Goal: Task Accomplishment & Management: Use online tool/utility

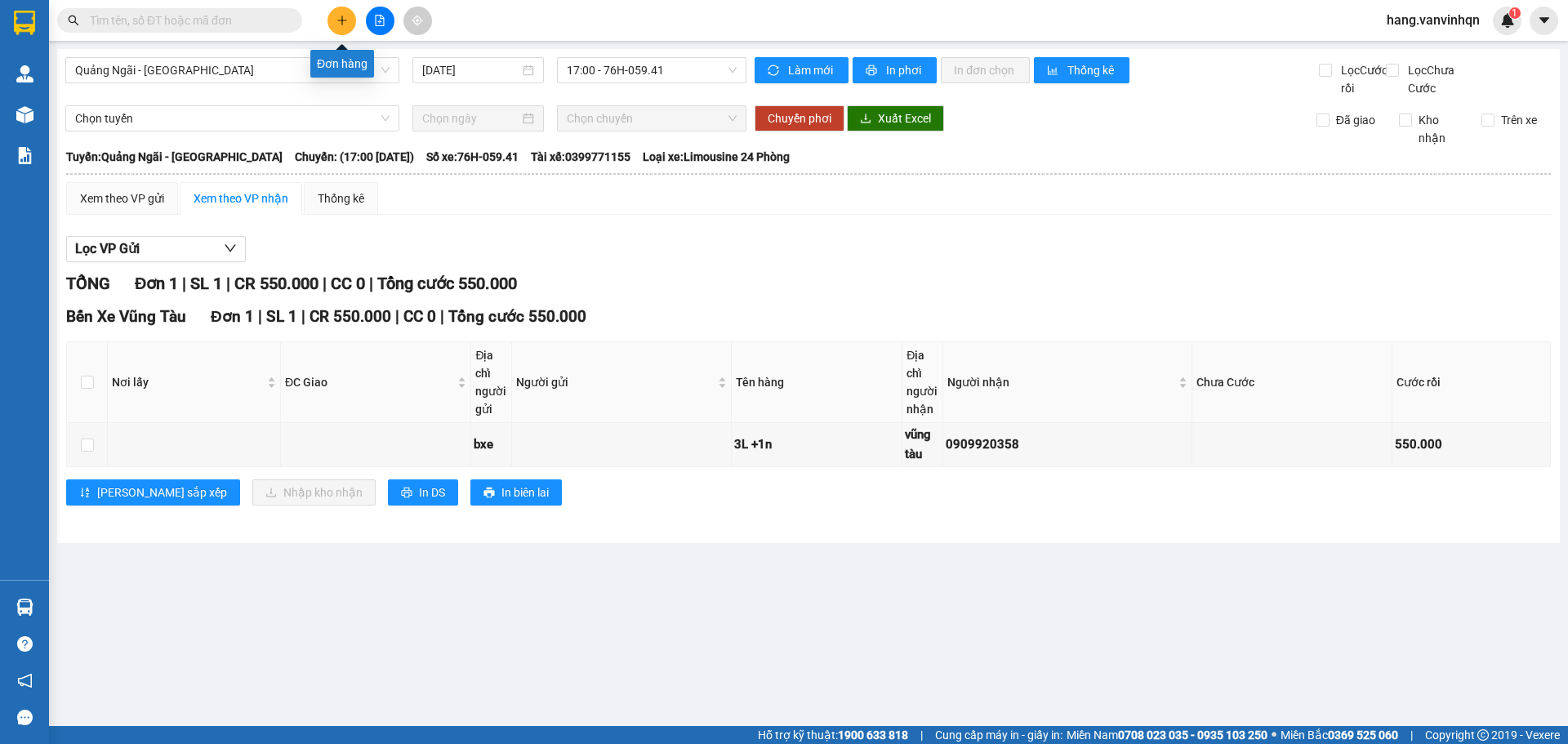
click at [346, 24] on icon "plus" at bounding box center [342, 20] width 11 height 11
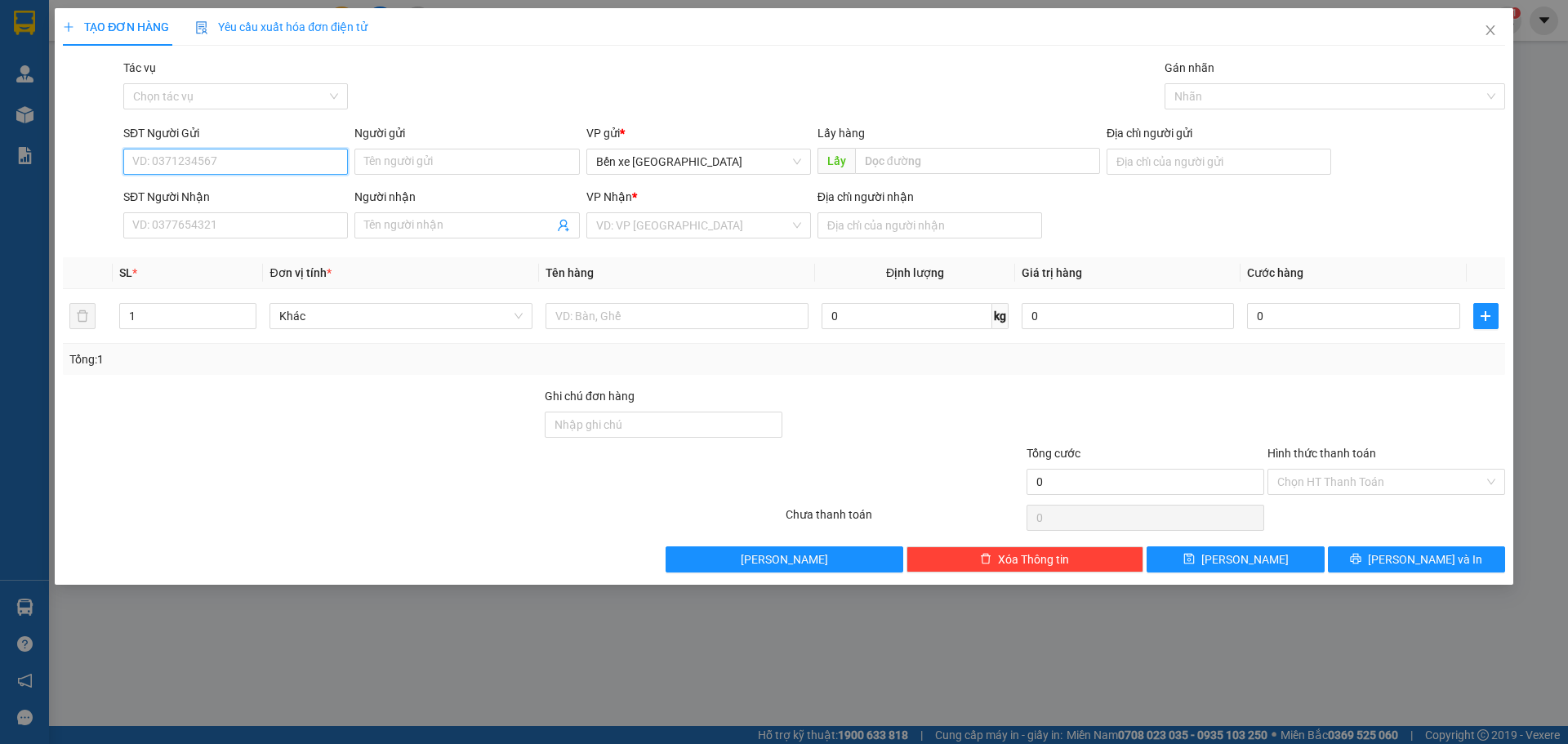
click at [169, 168] on input "SĐT Người Gửi" at bounding box center [235, 162] width 225 height 26
drag, startPoint x: 754, startPoint y: 157, endPoint x: 725, endPoint y: 182, distance: 38.3
click at [746, 165] on span "Bến xe [GEOGRAPHIC_DATA]" at bounding box center [699, 162] width 205 height 24
type input "0859922249"
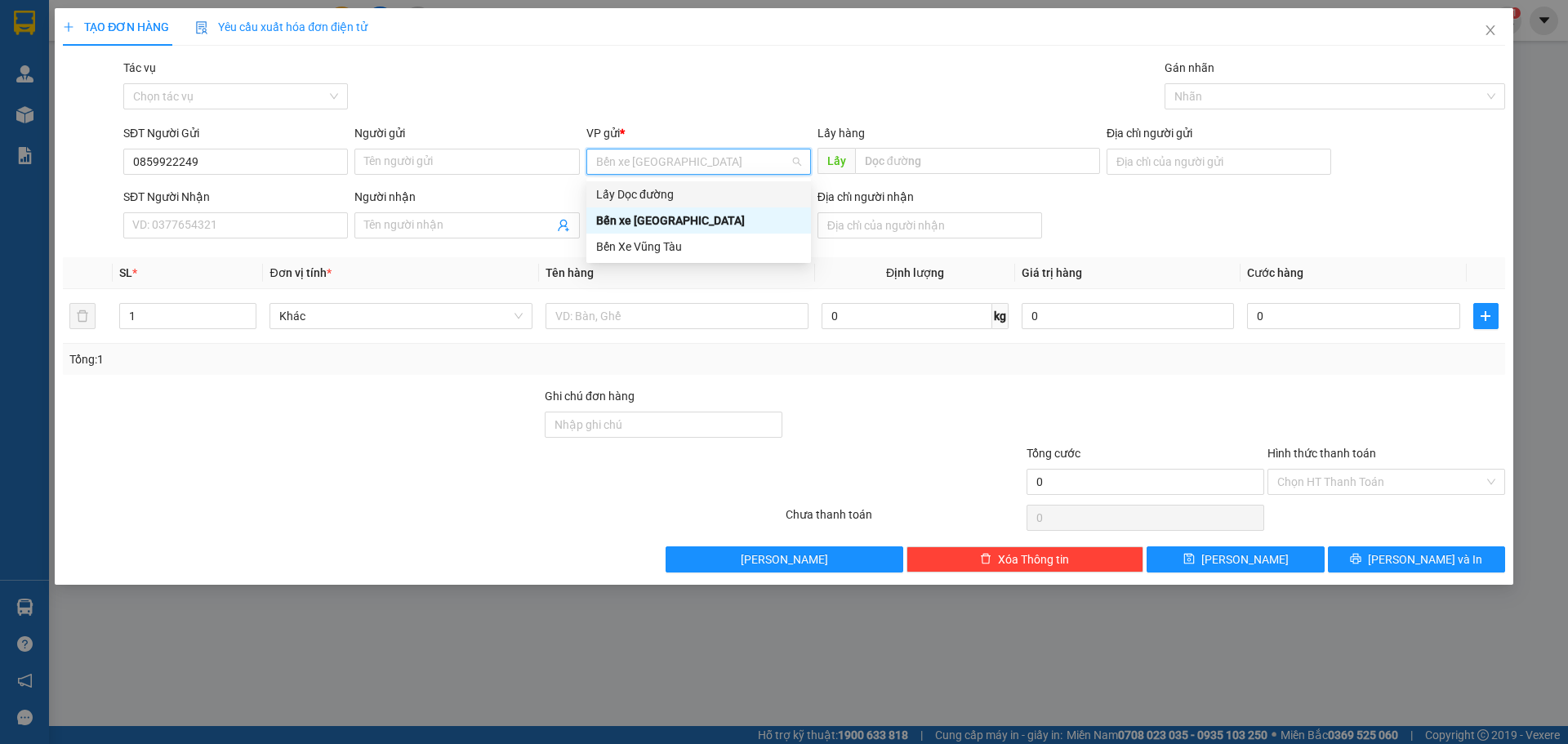
drag, startPoint x: 680, startPoint y: 187, endPoint x: 888, endPoint y: 183, distance: 208.0
click at [712, 189] on div "Lấy Dọc đường" at bounding box center [699, 193] width 205 height 18
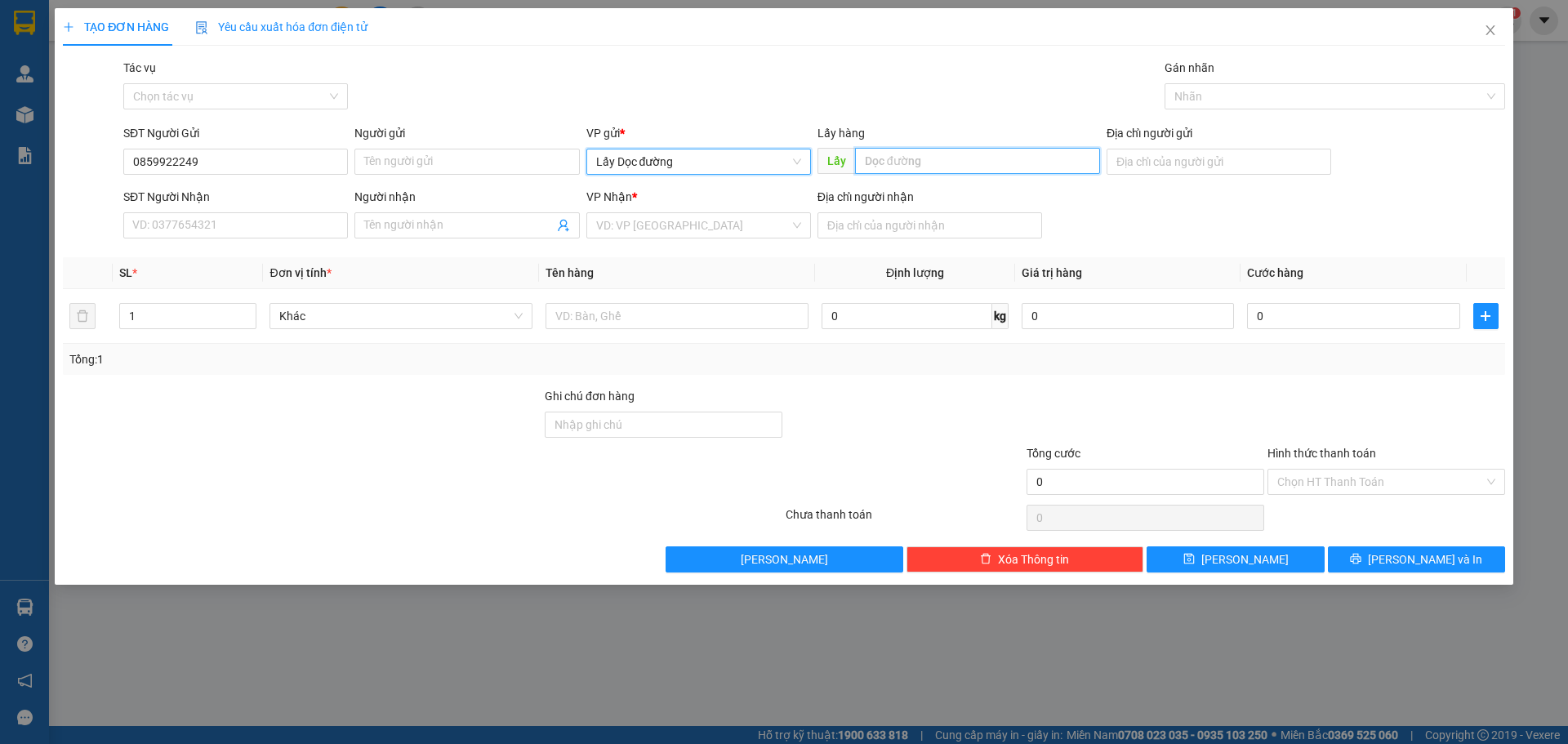
click at [944, 165] on input "text" at bounding box center [977, 161] width 245 height 26
click at [947, 157] on input "text" at bounding box center [977, 161] width 245 height 26
click at [899, 170] on input "text" at bounding box center [977, 161] width 245 height 26
click at [912, 157] on input "text" at bounding box center [977, 161] width 245 height 26
type input "dieu trì"
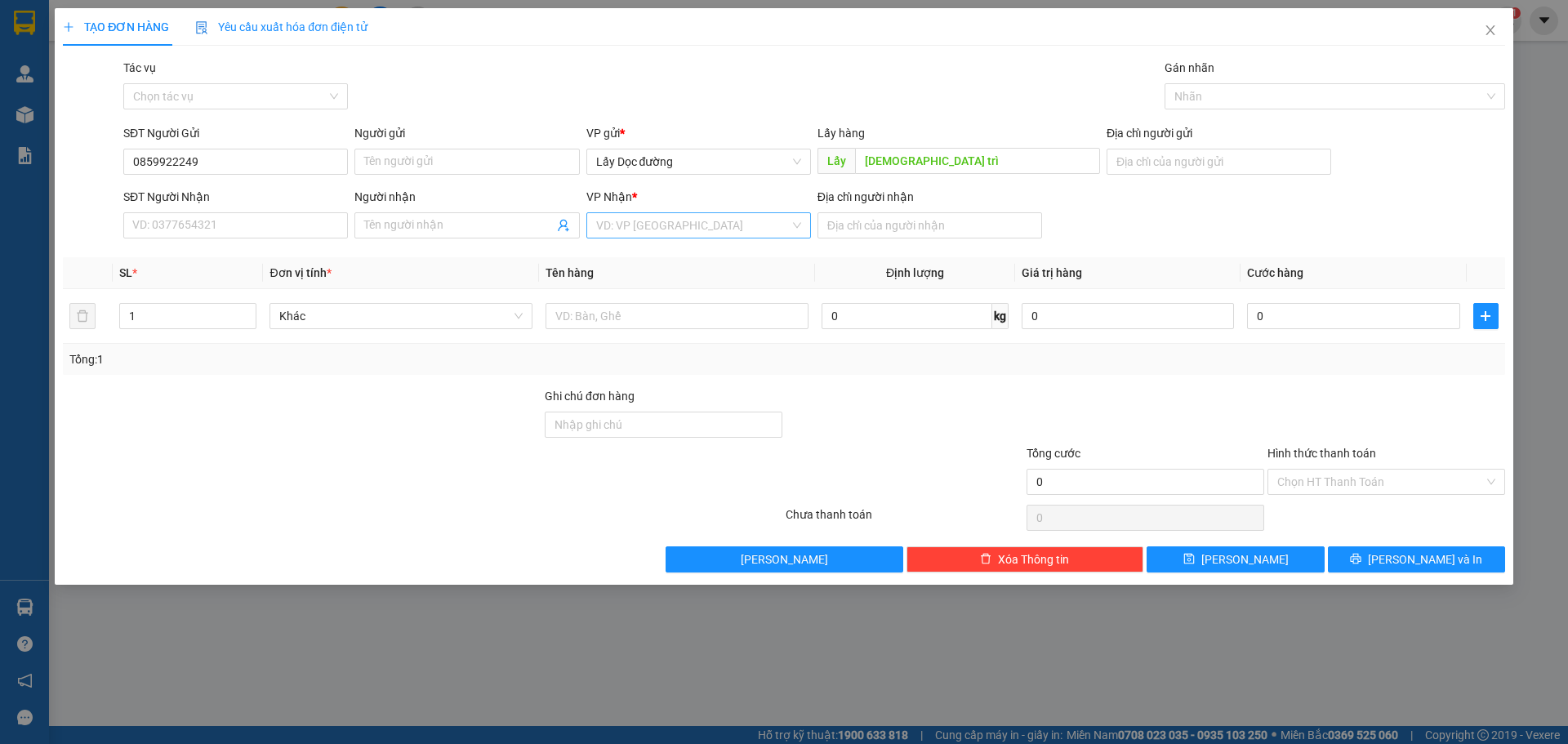
click at [738, 224] on input "search" at bounding box center [692, 225] width 193 height 24
click at [668, 305] on div "Bến Xe Vũng Tàu" at bounding box center [699, 310] width 205 height 18
click at [913, 237] on input "Địa chỉ người nhận" at bounding box center [929, 226] width 225 height 26
type input "v"
type input "long hai"
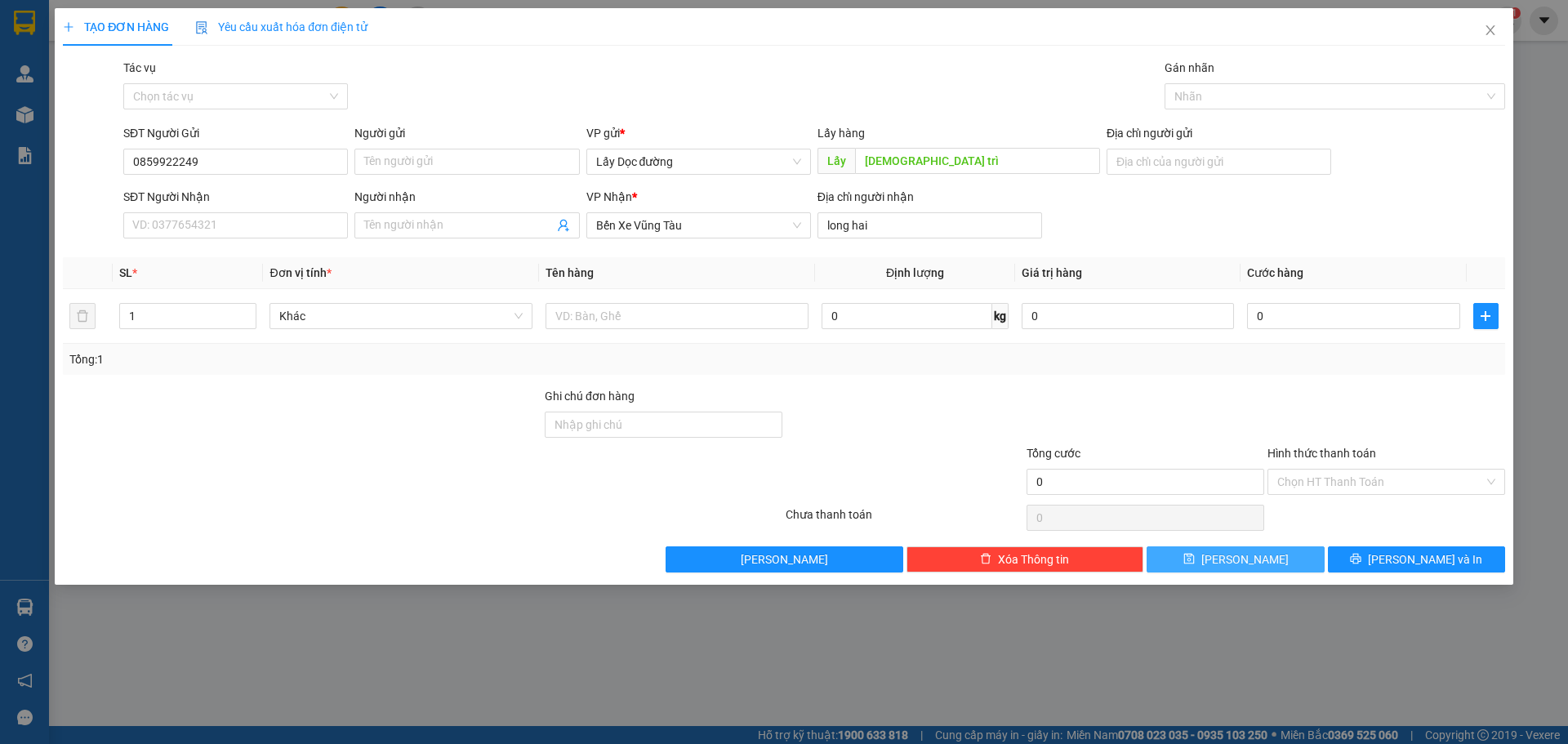
click at [1257, 558] on button "Lưu" at bounding box center [1235, 559] width 178 height 26
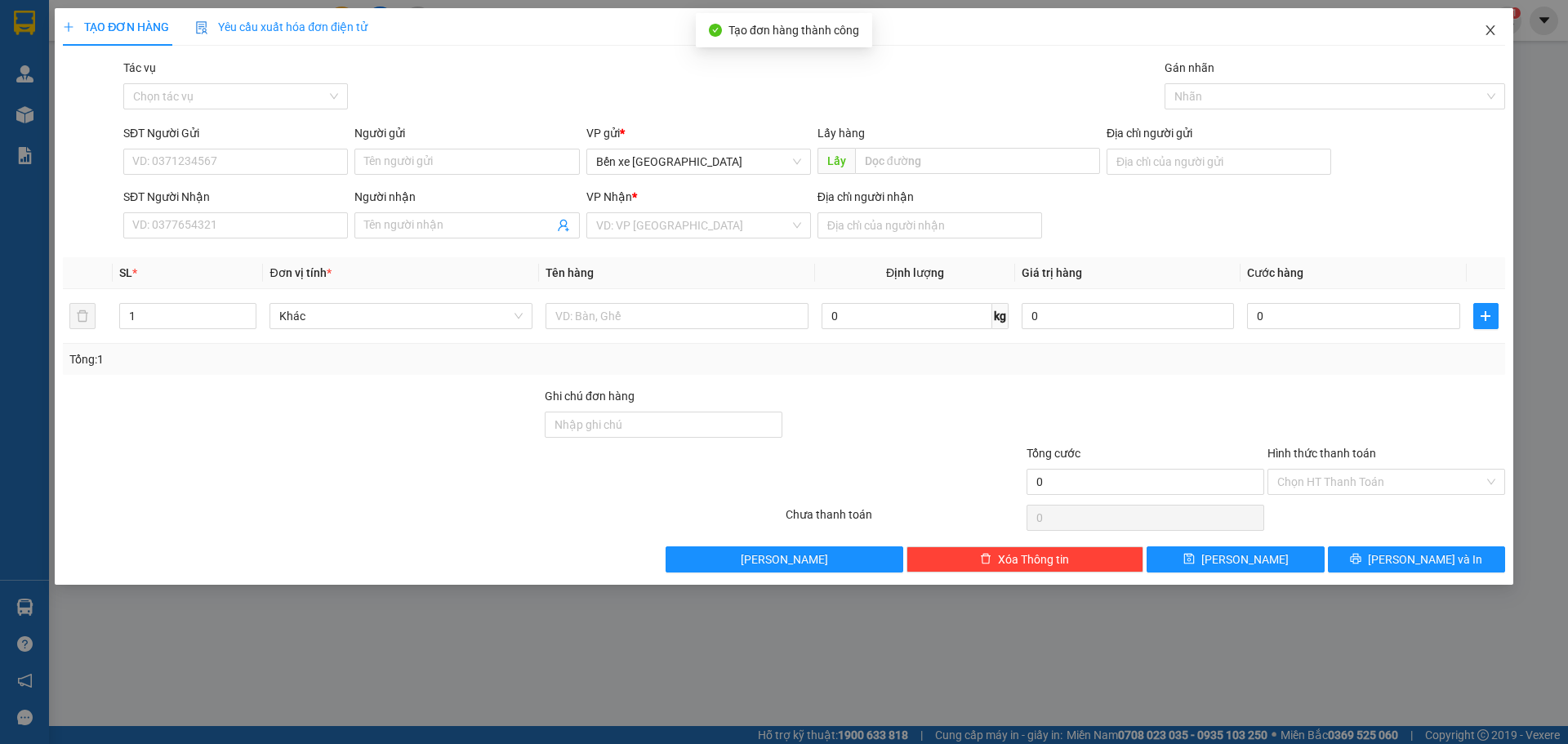
click at [1487, 35] on icon "close" at bounding box center [1490, 30] width 13 height 13
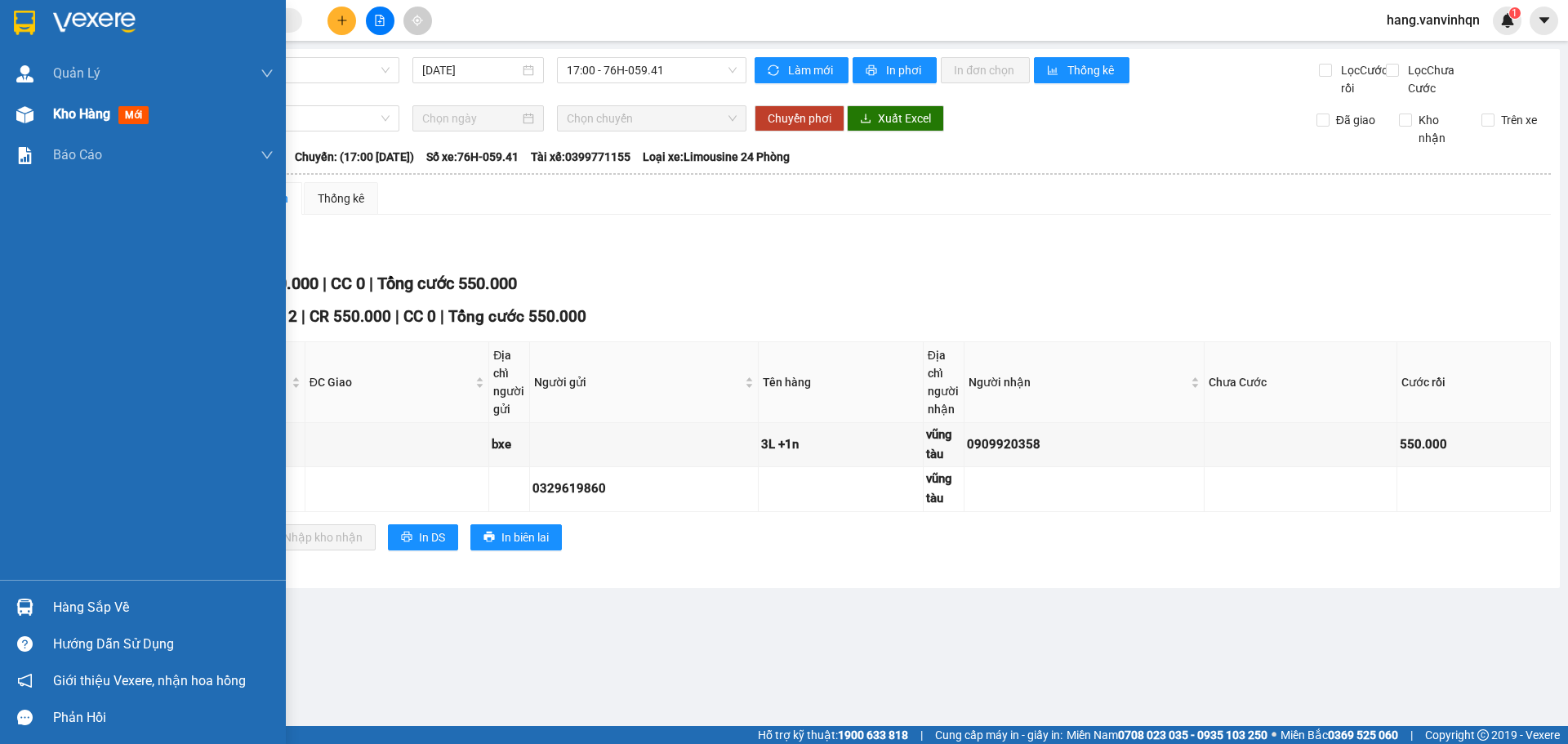
click at [31, 106] on img at bounding box center [25, 115] width 18 height 18
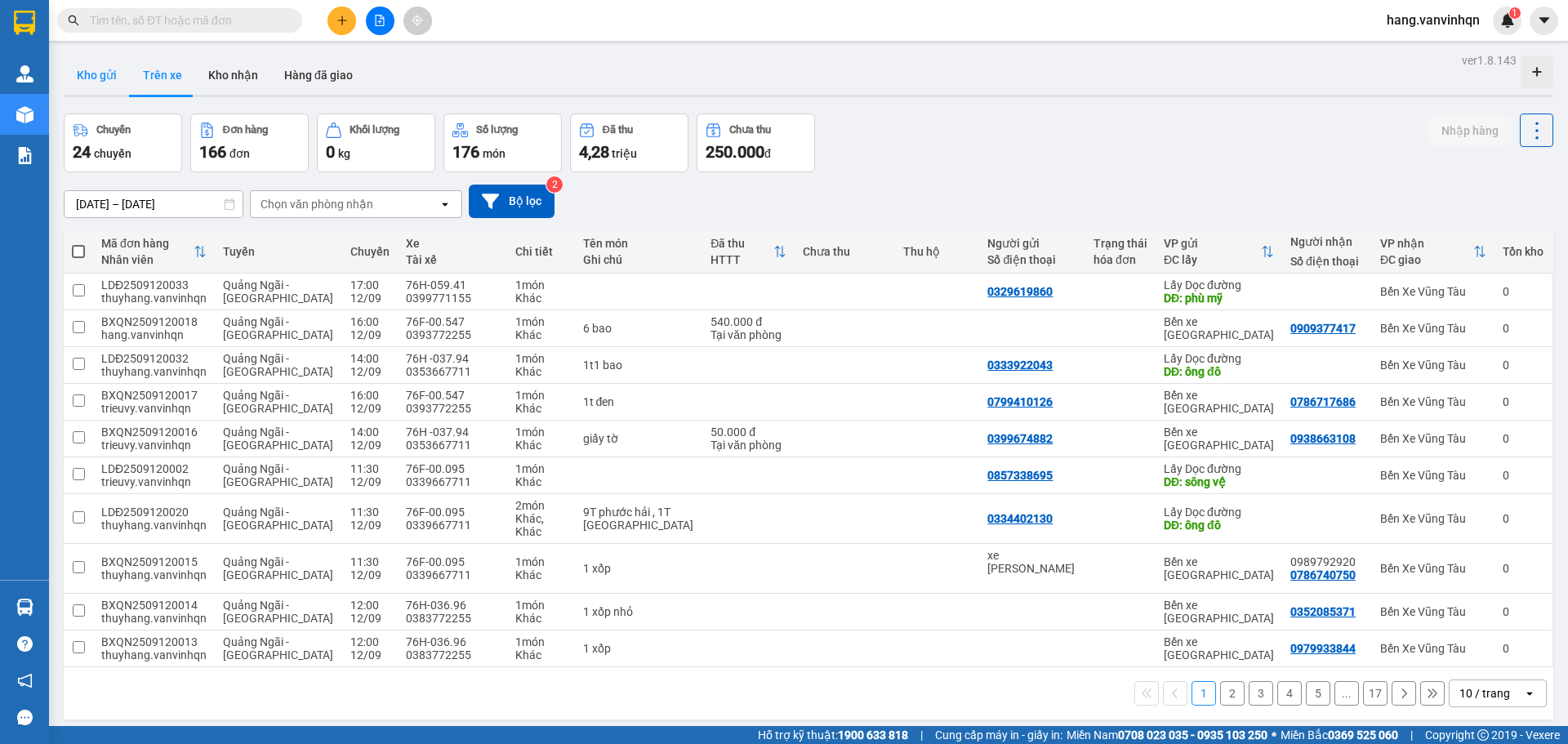
click at [113, 73] on button "Kho gửi" at bounding box center [97, 75] width 67 height 39
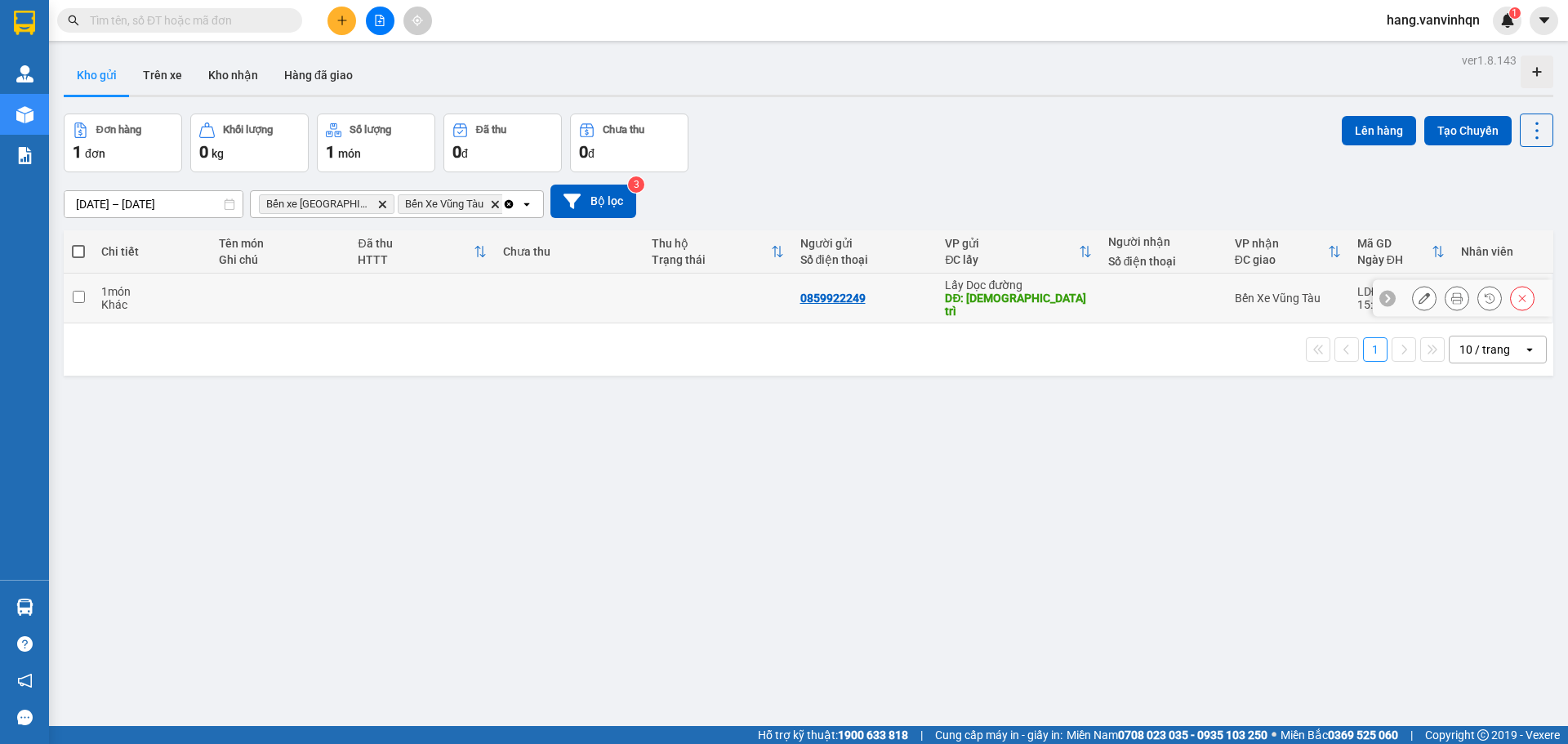
click at [665, 299] on td at bounding box center [717, 299] width 149 height 50
checkbox input "true"
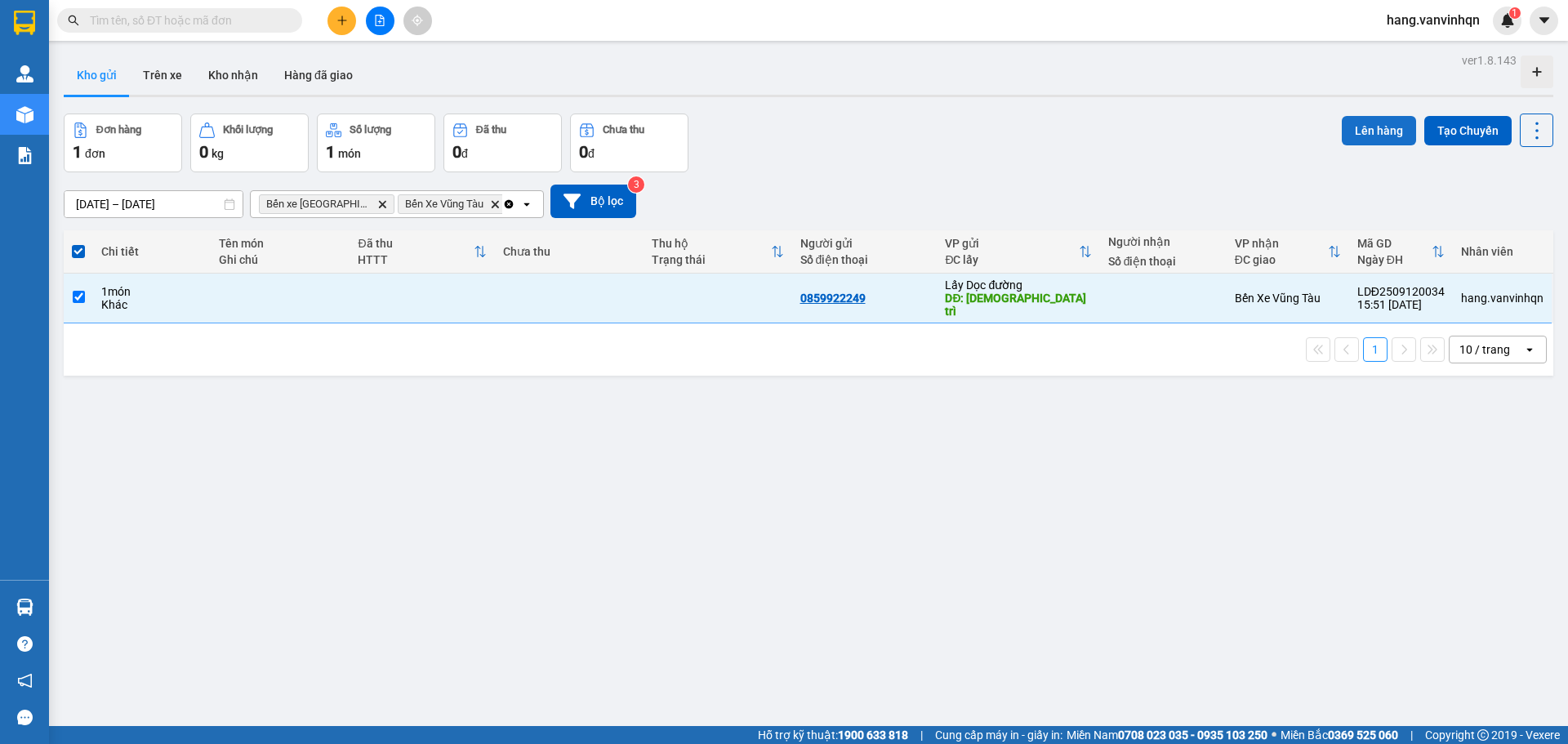
click at [1356, 133] on button "Lên hàng" at bounding box center [1378, 130] width 74 height 30
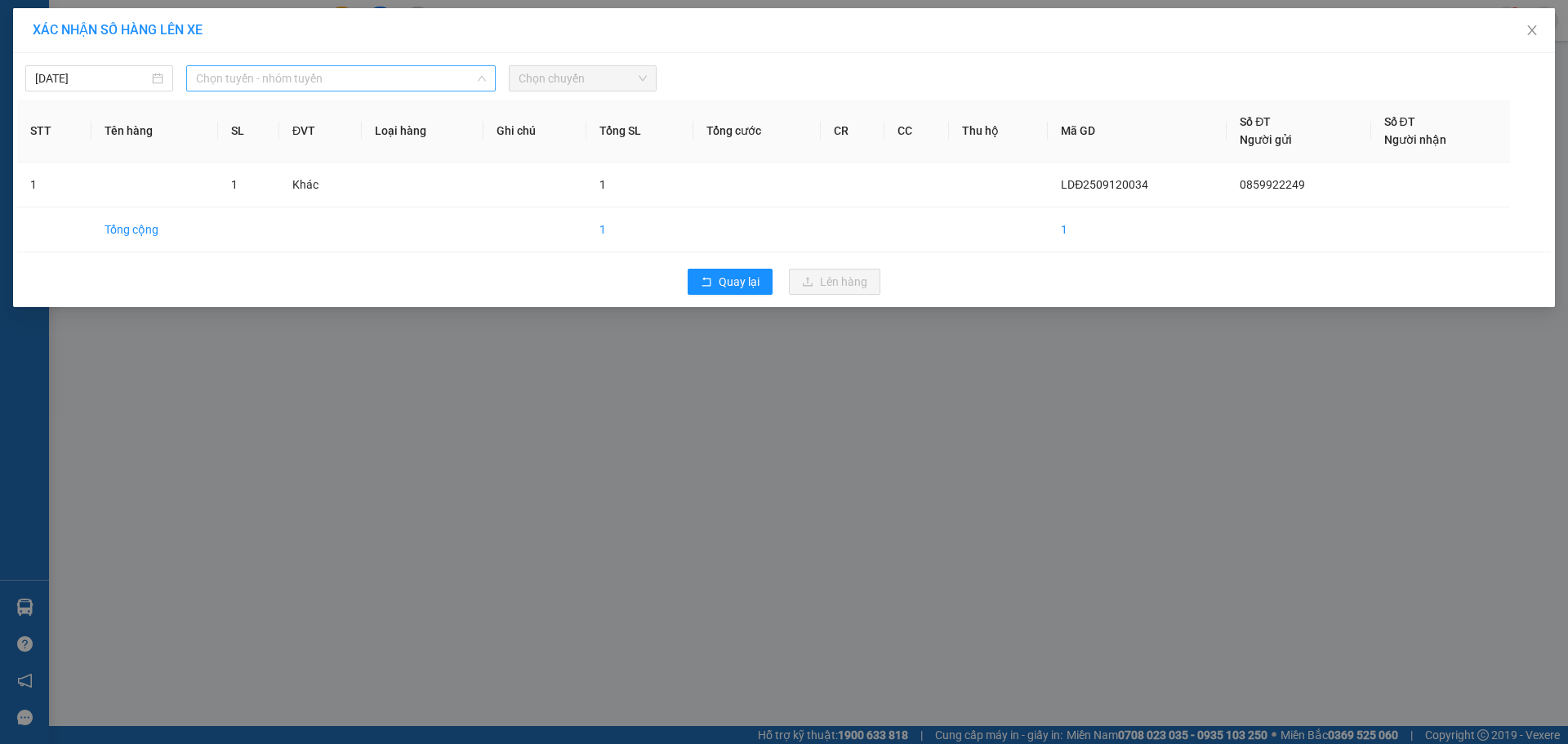
click at [416, 74] on span "Chọn tuyến - nhóm tuyến" at bounding box center [341, 79] width 290 height 24
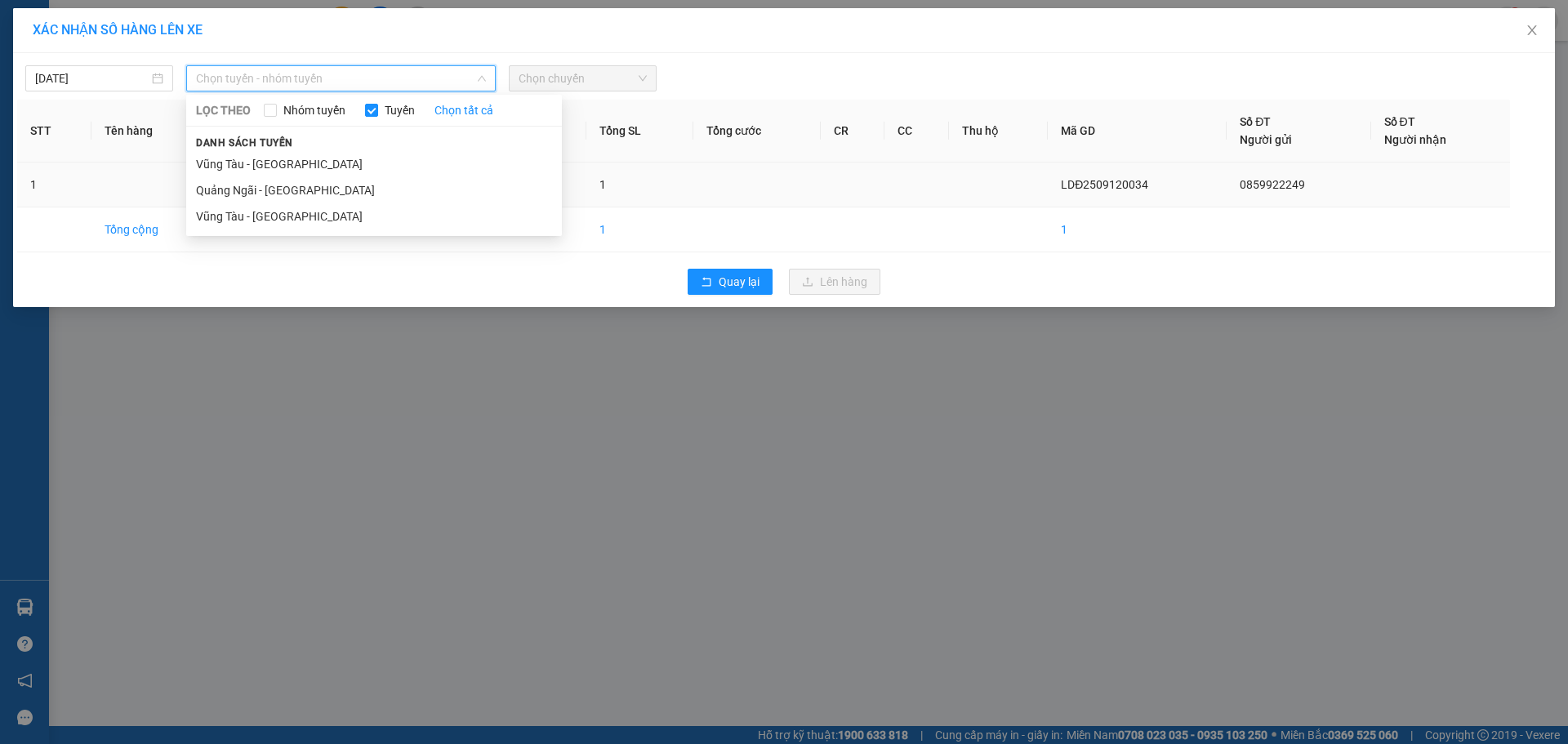
drag, startPoint x: 288, startPoint y: 193, endPoint x: 346, endPoint y: 178, distance: 59.9
click at [288, 194] on li "Quảng Ngãi - [GEOGRAPHIC_DATA]" at bounding box center [374, 190] width 375 height 26
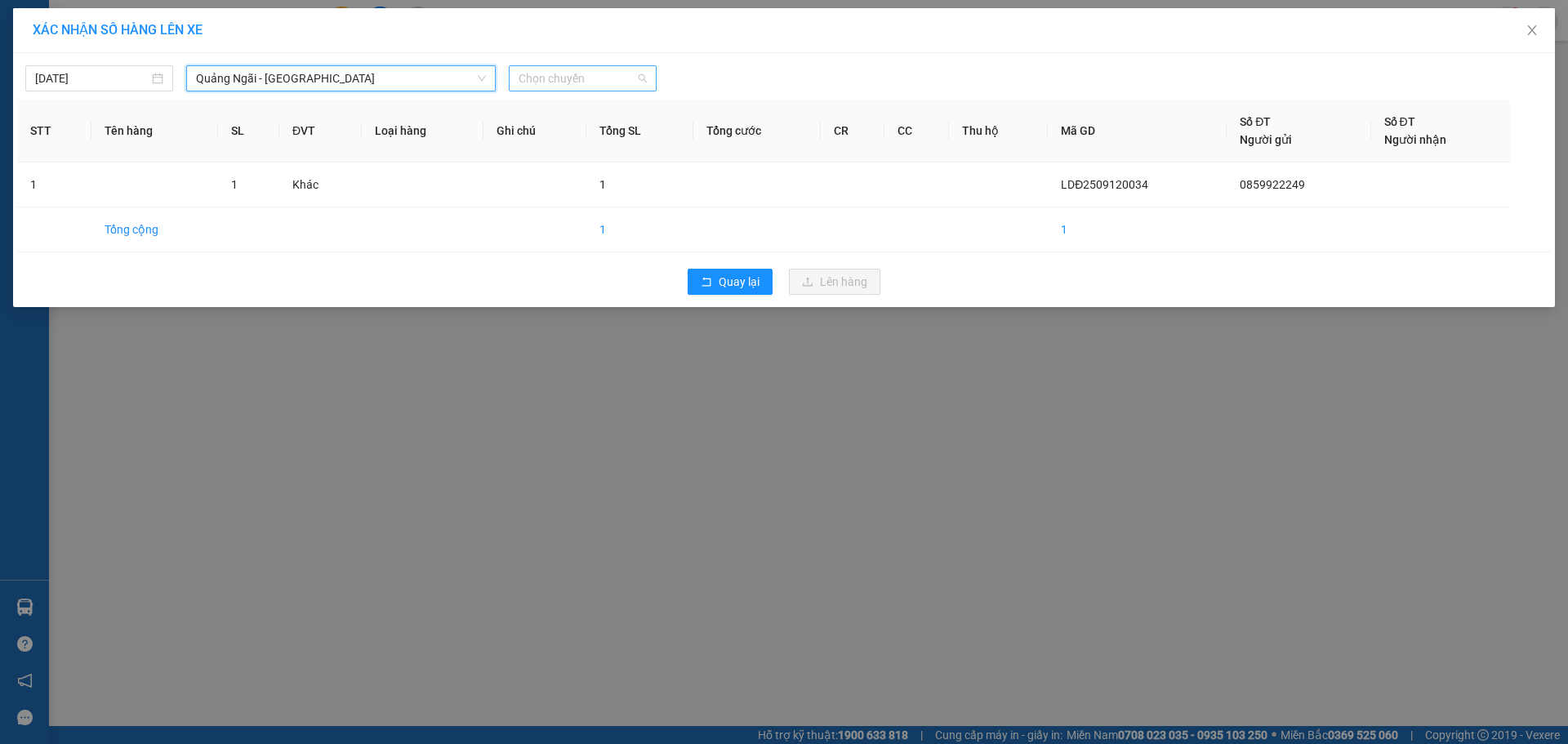
drag, startPoint x: 632, startPoint y: 78, endPoint x: 606, endPoint y: 150, distance: 76.6
click at [632, 79] on span "Chọn chuyến" at bounding box center [582, 79] width 129 height 24
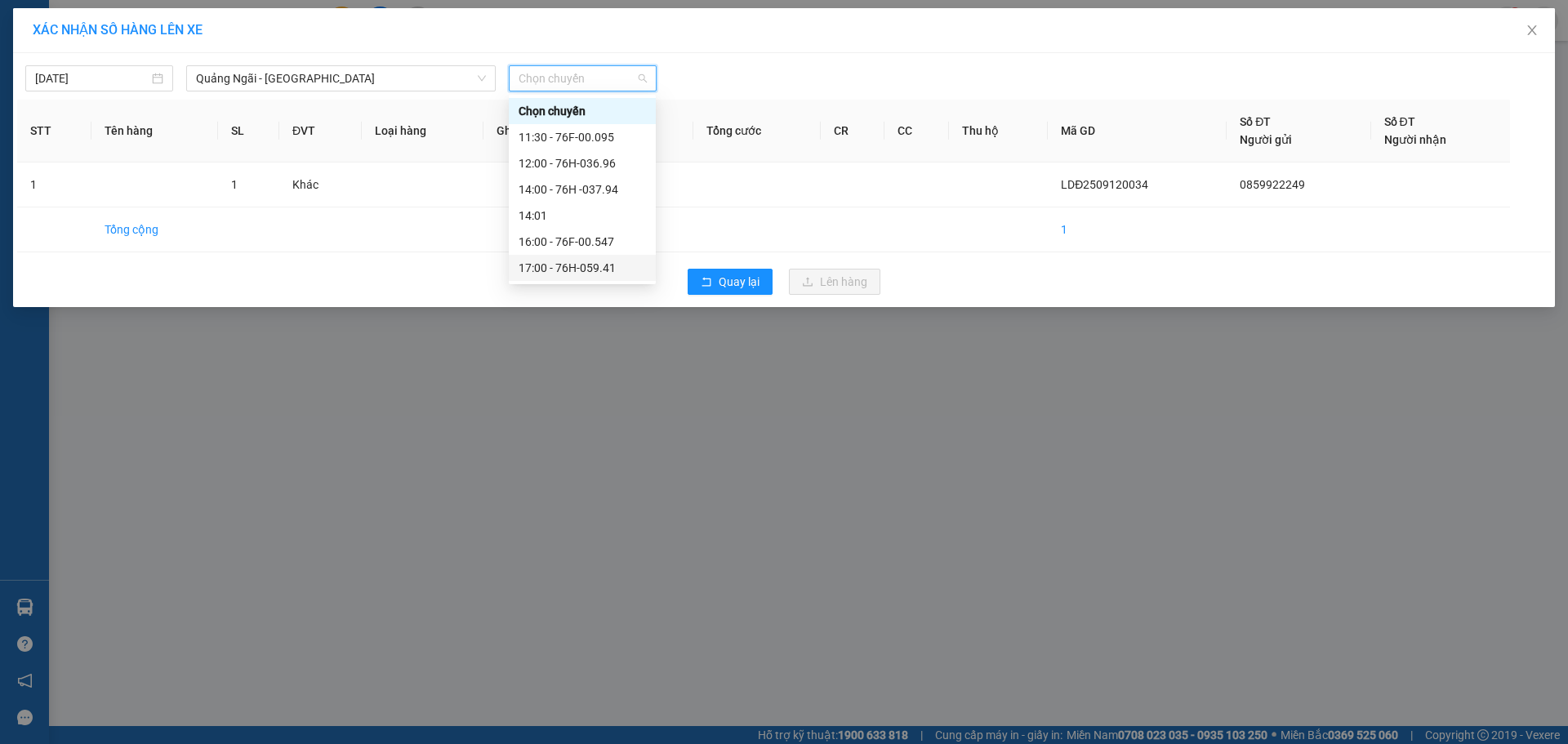
drag, startPoint x: 570, startPoint y: 268, endPoint x: 864, endPoint y: 303, distance: 296.1
click at [576, 268] on div "17:00 - 76H-059.41" at bounding box center [582, 267] width 128 height 18
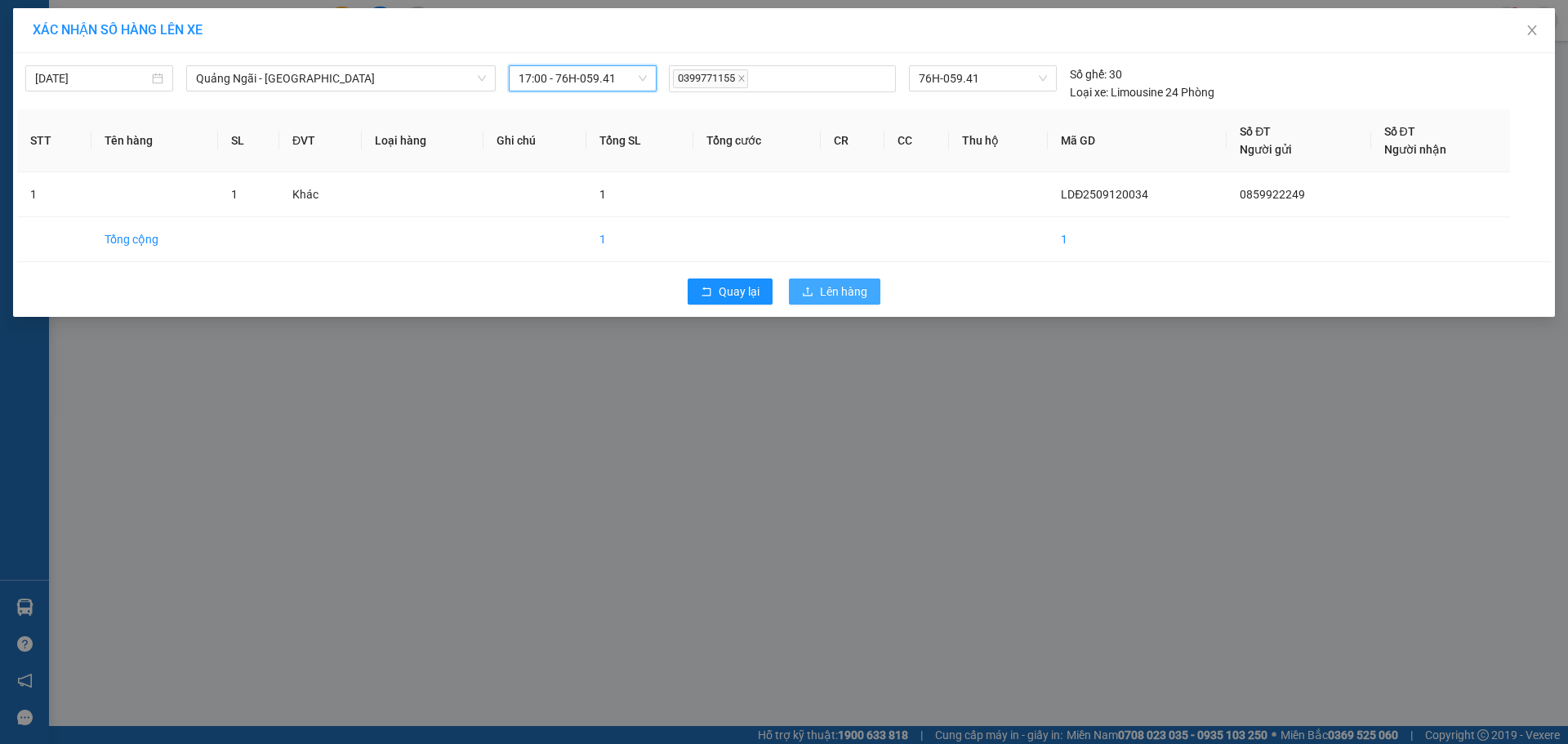
drag, startPoint x: 857, startPoint y: 299, endPoint x: 916, endPoint y: 346, distance: 75.4
click at [860, 311] on div "Quay lại Lên hàng" at bounding box center [784, 291] width 1534 height 43
drag, startPoint x: 854, startPoint y: 287, endPoint x: 863, endPoint y: 284, distance: 9.5
click at [861, 285] on span "Lên hàng" at bounding box center [843, 291] width 47 height 18
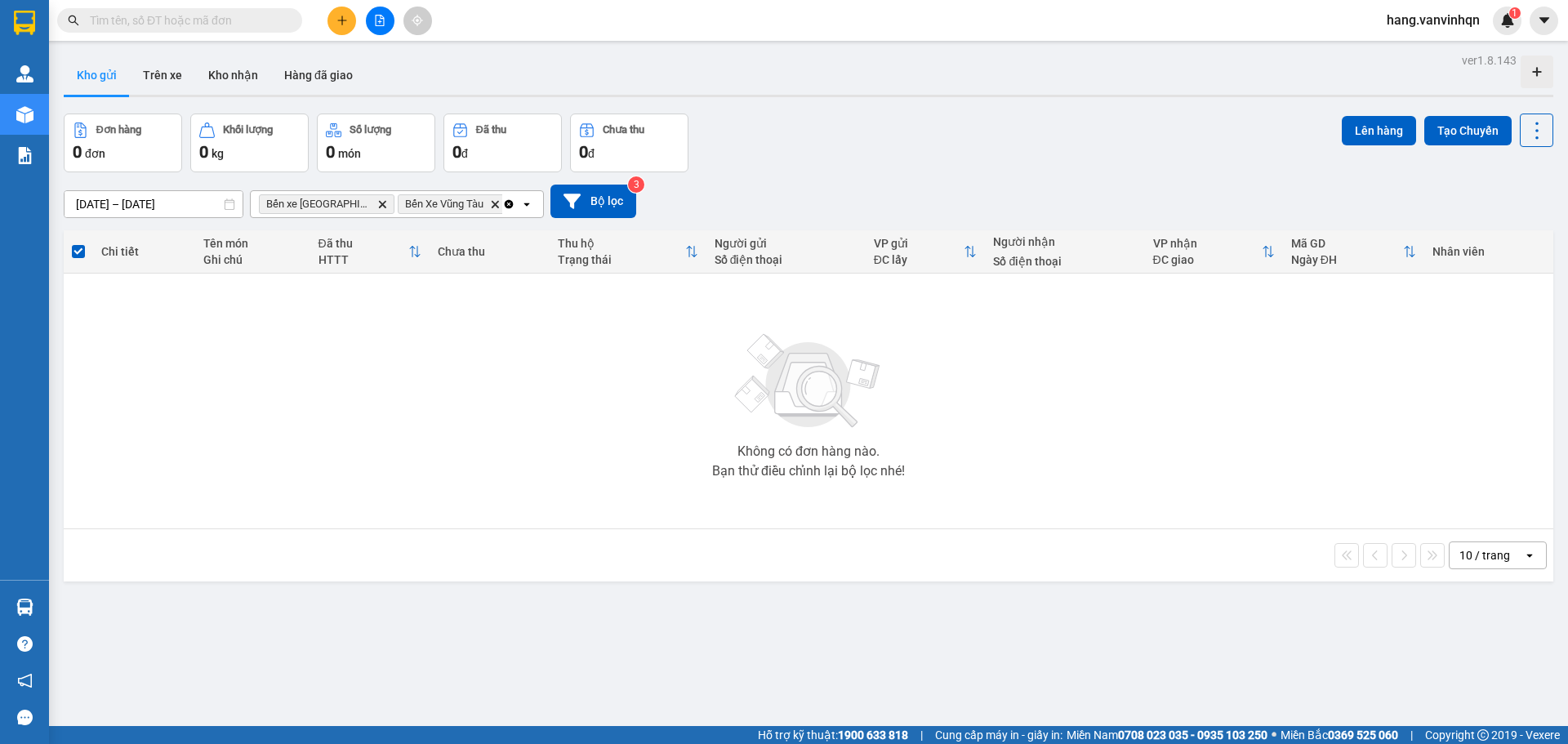
click at [382, 17] on icon "file-add" at bounding box center [380, 20] width 9 height 11
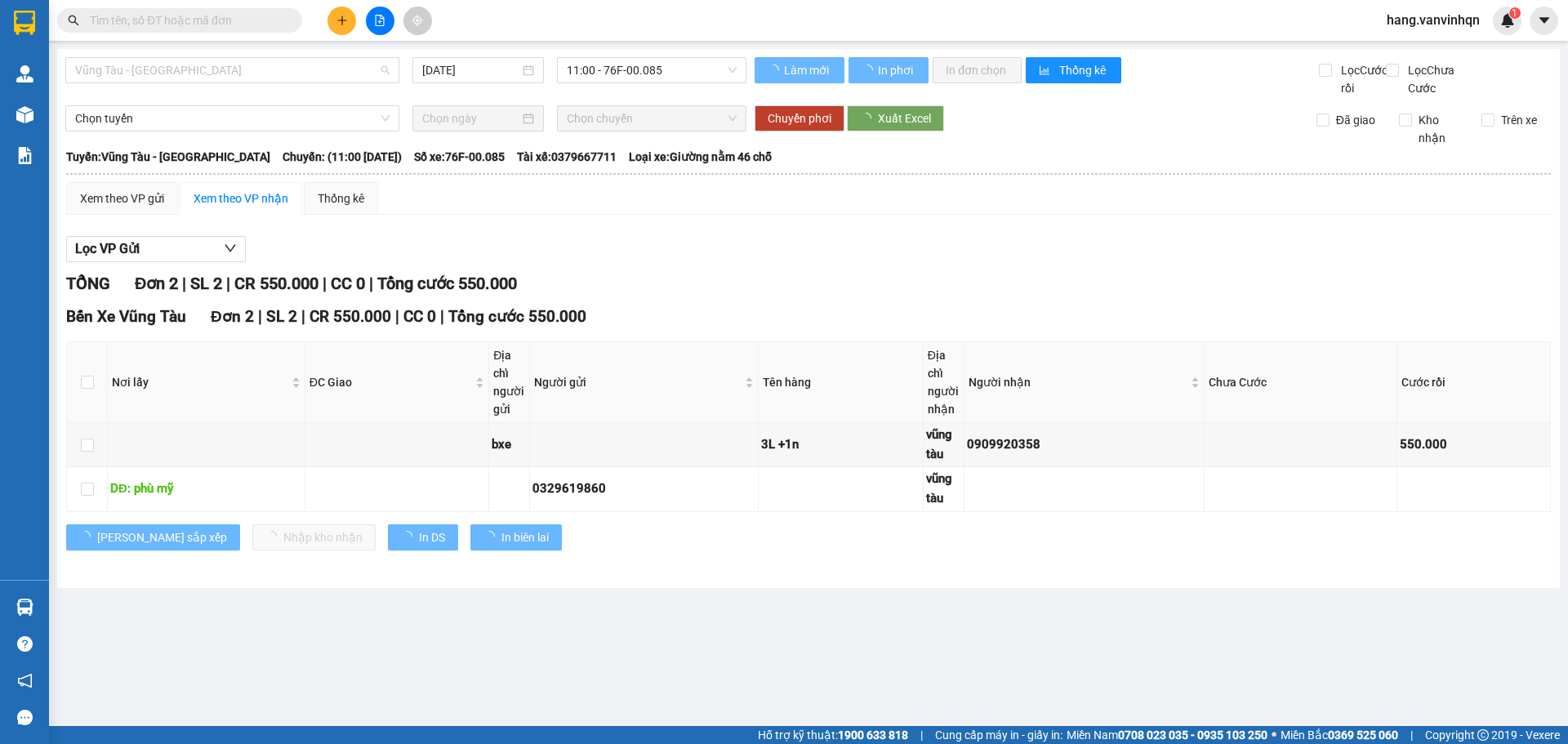
drag, startPoint x: 247, startPoint y: 59, endPoint x: 197, endPoint y: 131, distance: 87.7
click at [245, 67] on span "Vũng Tàu - [GEOGRAPHIC_DATA]" at bounding box center [232, 70] width 314 height 24
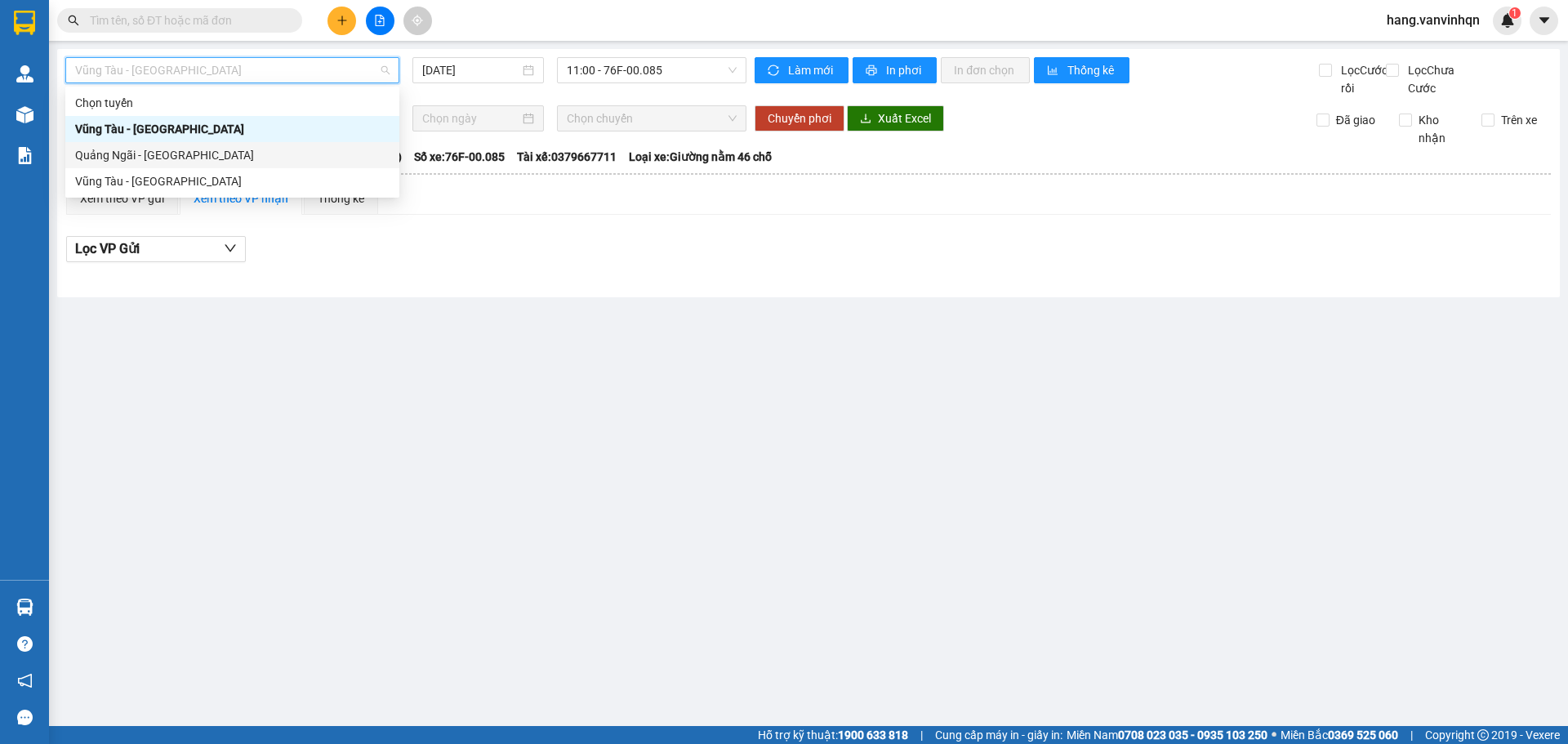
drag, startPoint x: 192, startPoint y: 148, endPoint x: 681, endPoint y: 104, distance: 491.0
click at [193, 149] on div "Quảng Ngãi - [GEOGRAPHIC_DATA]" at bounding box center [232, 154] width 314 height 18
type input "[DATE]"
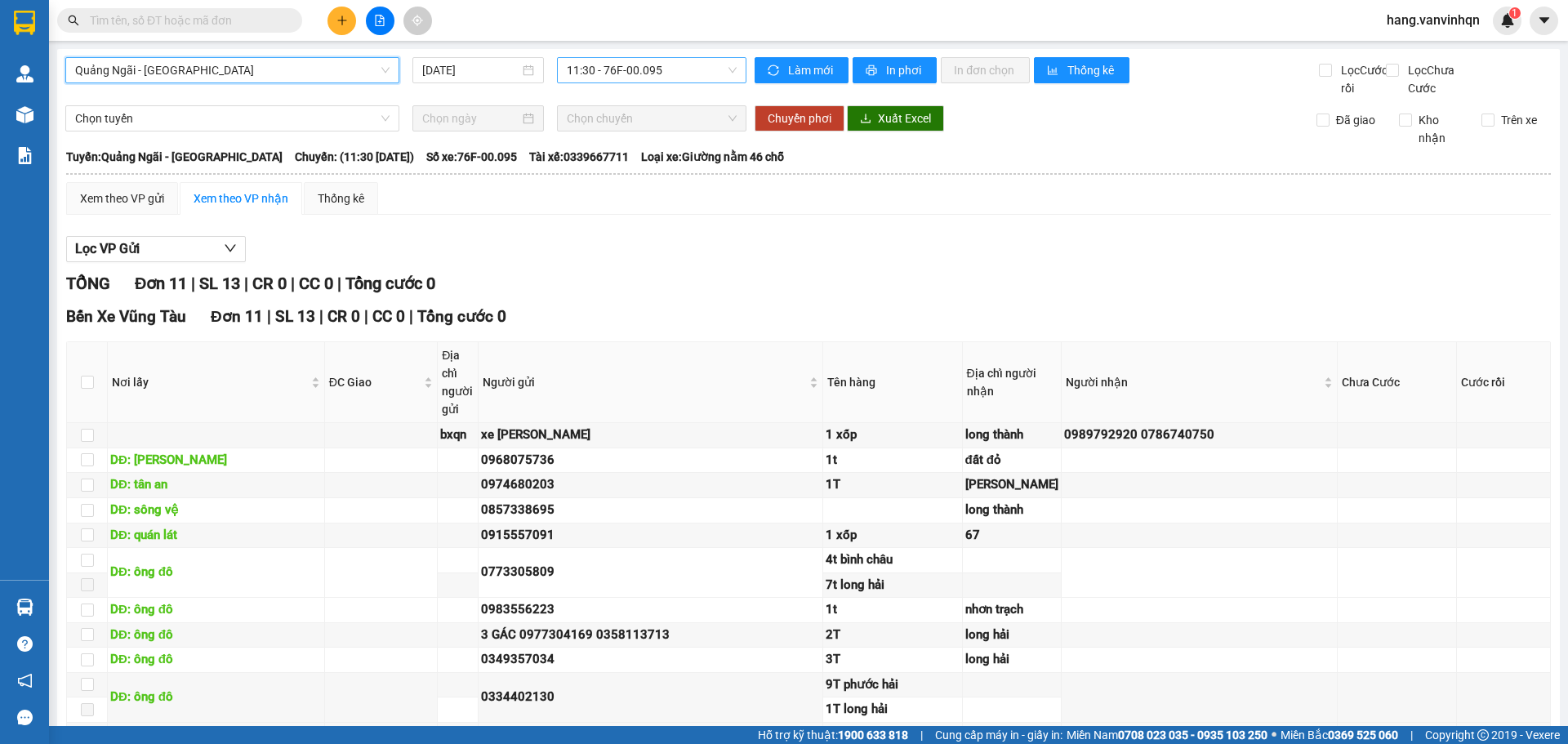
click at [669, 71] on span "11:30 - 76F-00.095" at bounding box center [652, 70] width 170 height 24
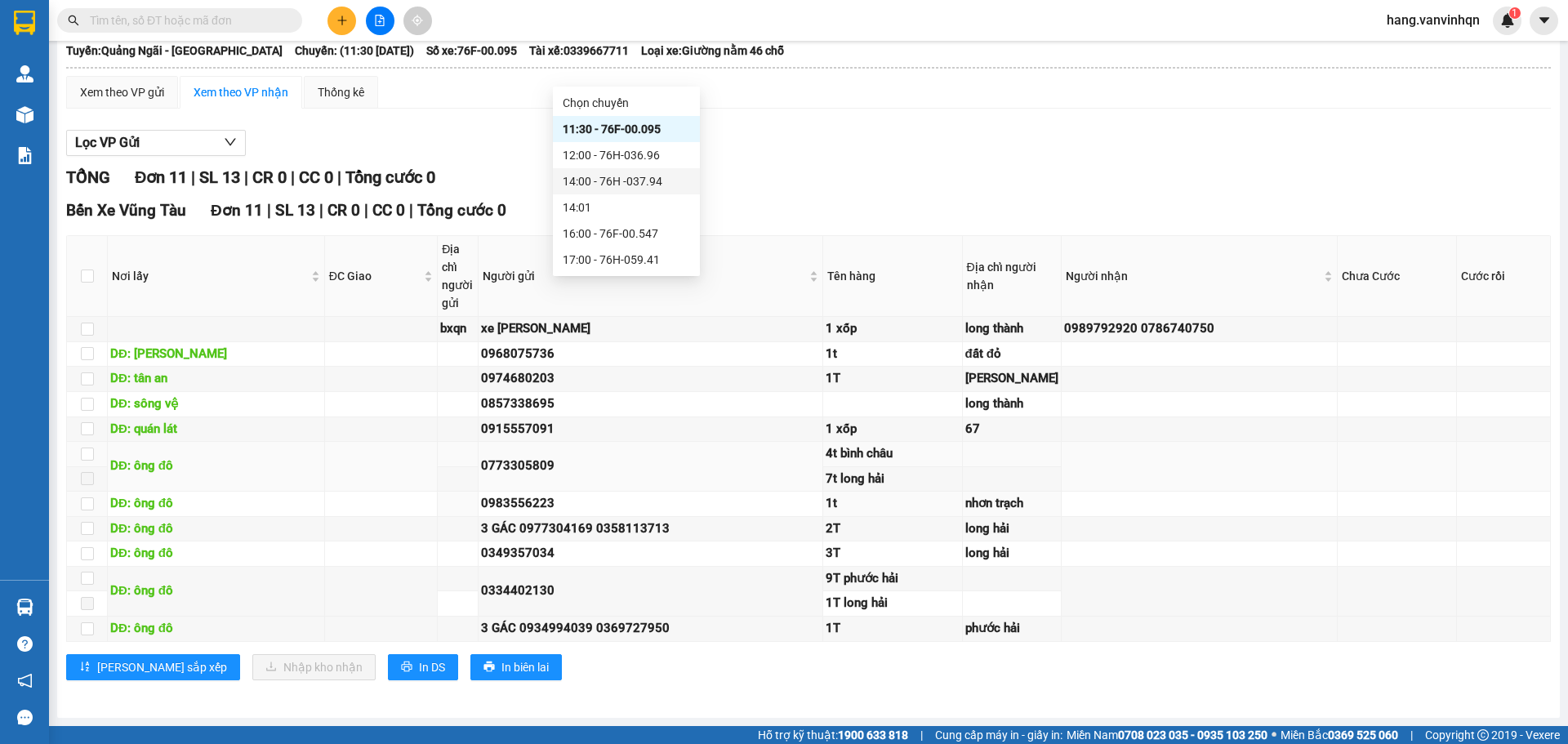
scroll to position [277, 0]
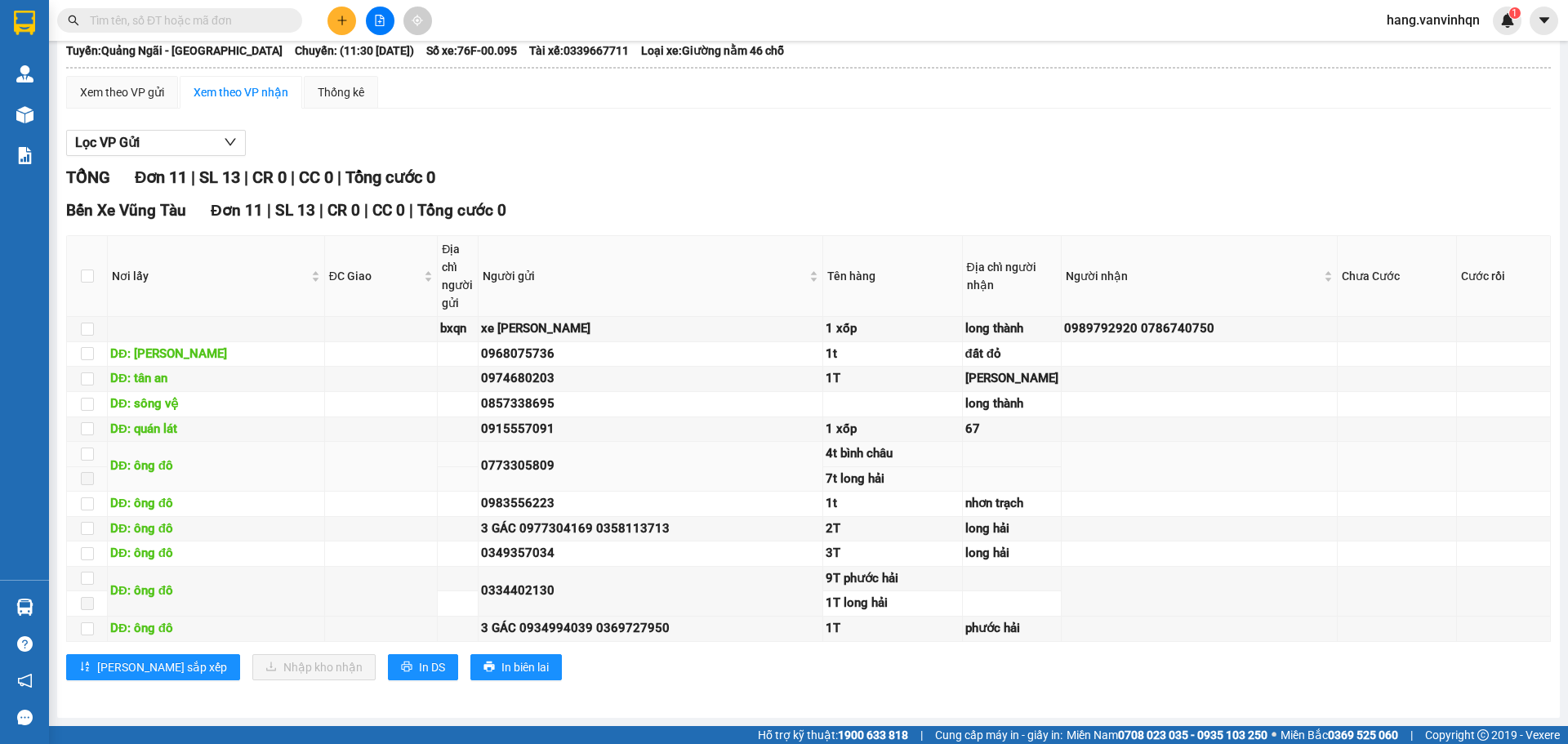
click at [1197, 442] on td at bounding box center [1199, 467] width 276 height 50
click at [905, 492] on td "1t" at bounding box center [892, 504] width 139 height 25
click at [892, 470] on div "7t long hải" at bounding box center [892, 479] width 133 height 19
click at [891, 470] on div "7t long hải" at bounding box center [892, 479] width 133 height 19
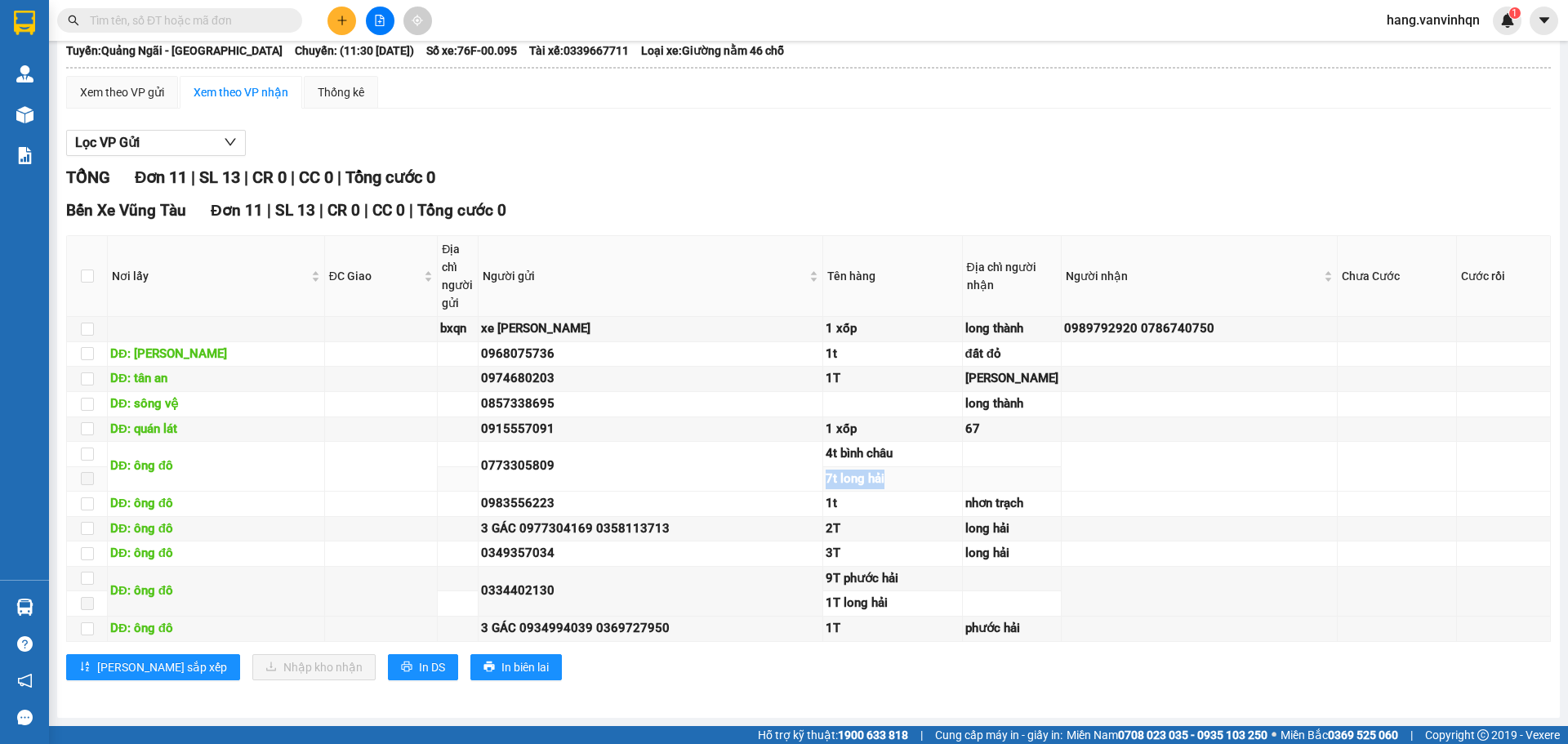
click at [888, 470] on div "7t long hải" at bounding box center [892, 479] width 133 height 19
drag, startPoint x: 888, startPoint y: 407, endPoint x: 1150, endPoint y: 489, distance: 274.5
click at [888, 470] on div "7t long hải" at bounding box center [892, 479] width 133 height 19
drag, startPoint x: 1192, startPoint y: 507, endPoint x: 1285, endPoint y: 583, distance: 120.1
click at [1199, 542] on td at bounding box center [1199, 554] width 276 height 25
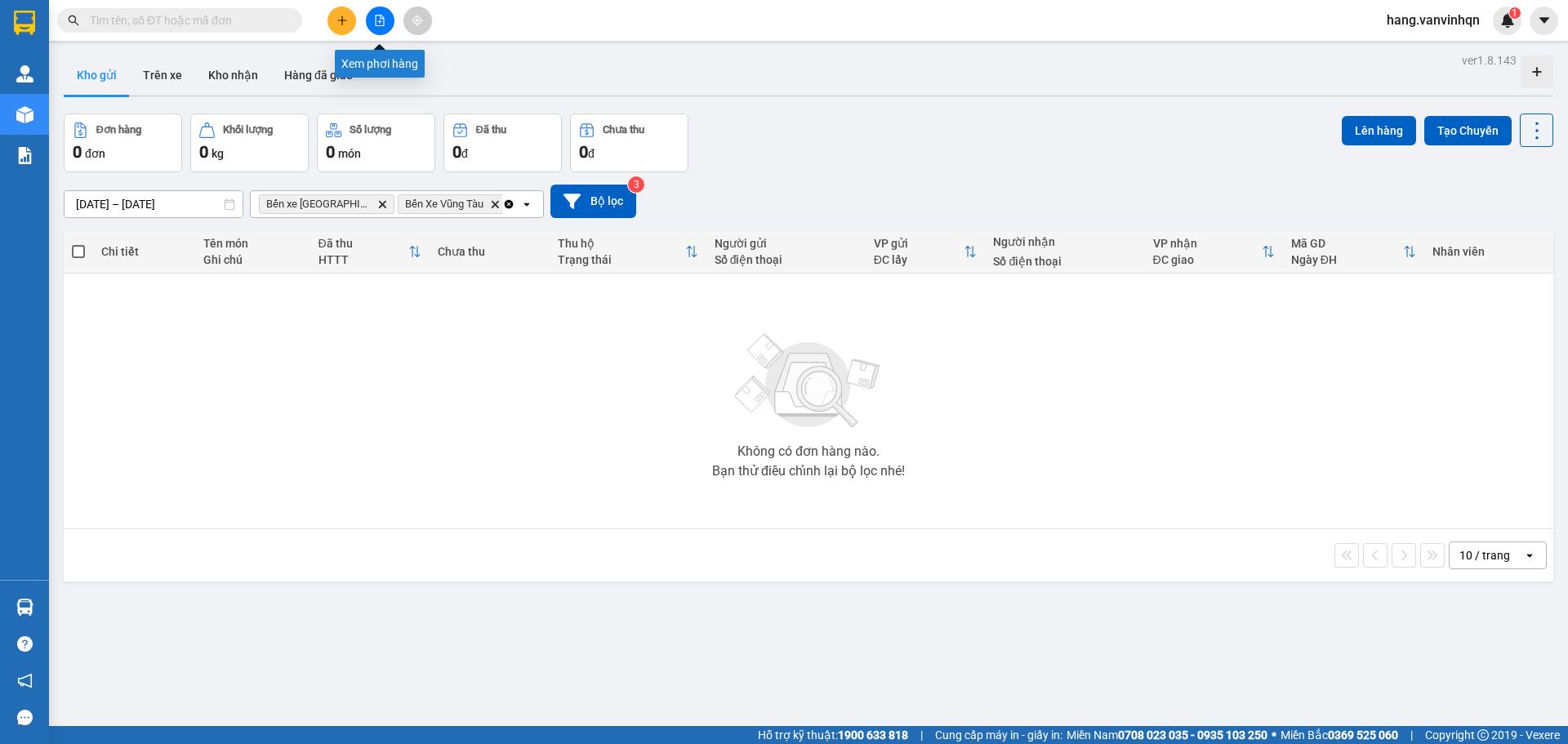
click at [382, 20] on icon "file-add" at bounding box center [379, 20] width 11 height 11
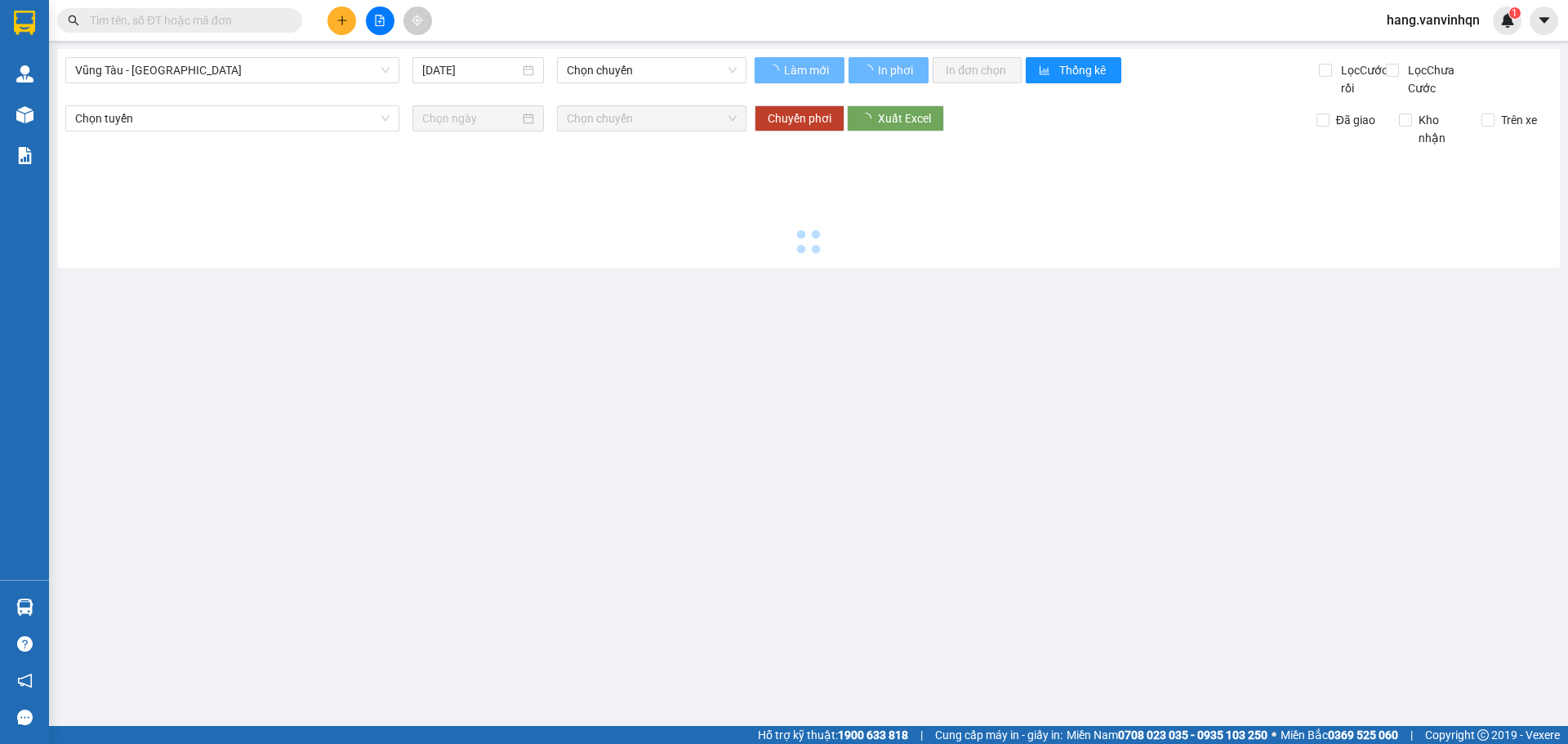
click at [221, 80] on span "Vũng Tàu - [GEOGRAPHIC_DATA]" at bounding box center [232, 70] width 314 height 24
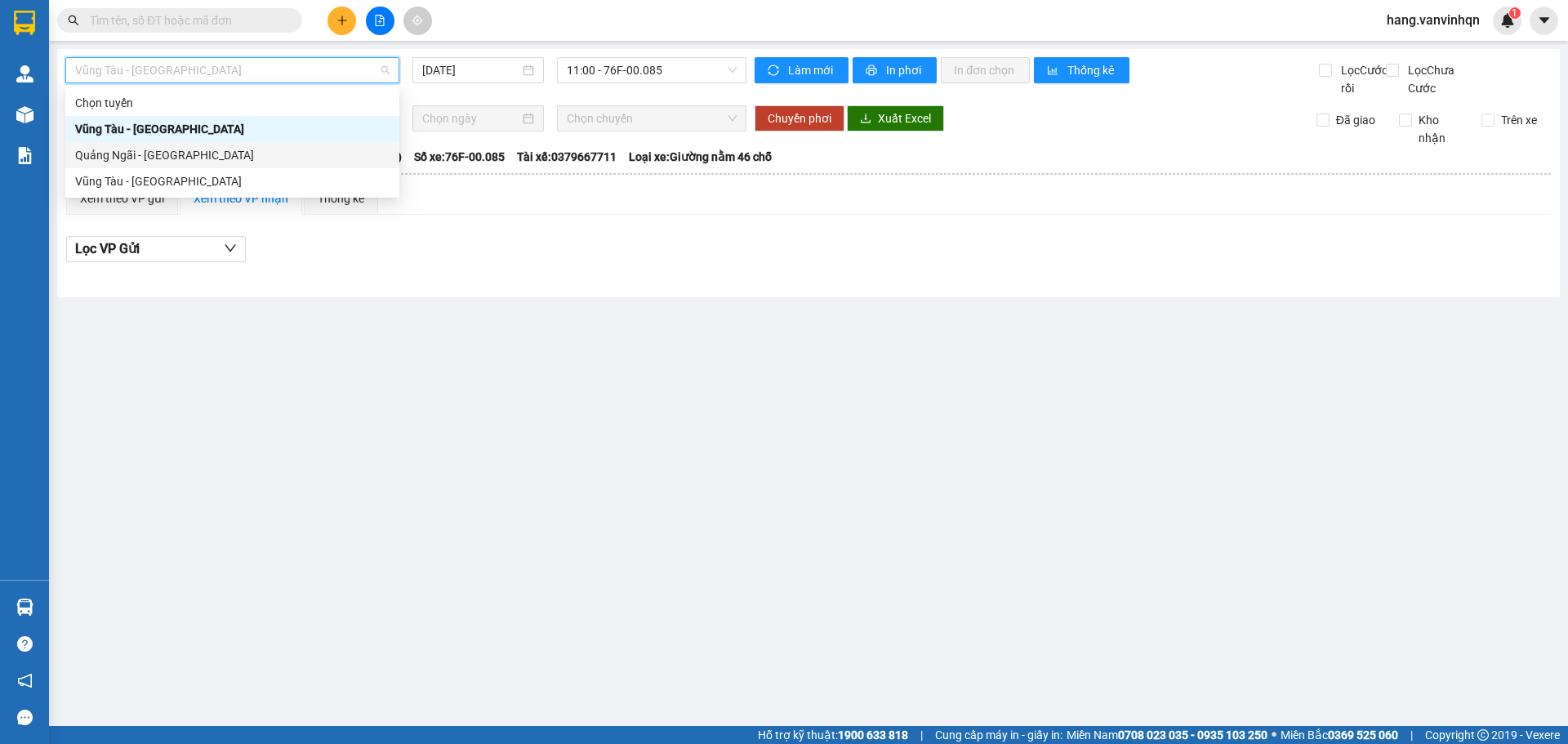
drag, startPoint x: 197, startPoint y: 187, endPoint x: 202, endPoint y: 161, distance: 26.5
click at [202, 161] on div "Chọn tuyến Vũng Tàu - Quảng Ngãi Quảng Ngãi - Vũng Tàu Vũng Tàu - Quảng Ngãi" at bounding box center [232, 141] width 334 height 104
click at [202, 161] on div "Quảng Ngãi - [GEOGRAPHIC_DATA]" at bounding box center [232, 154] width 314 height 18
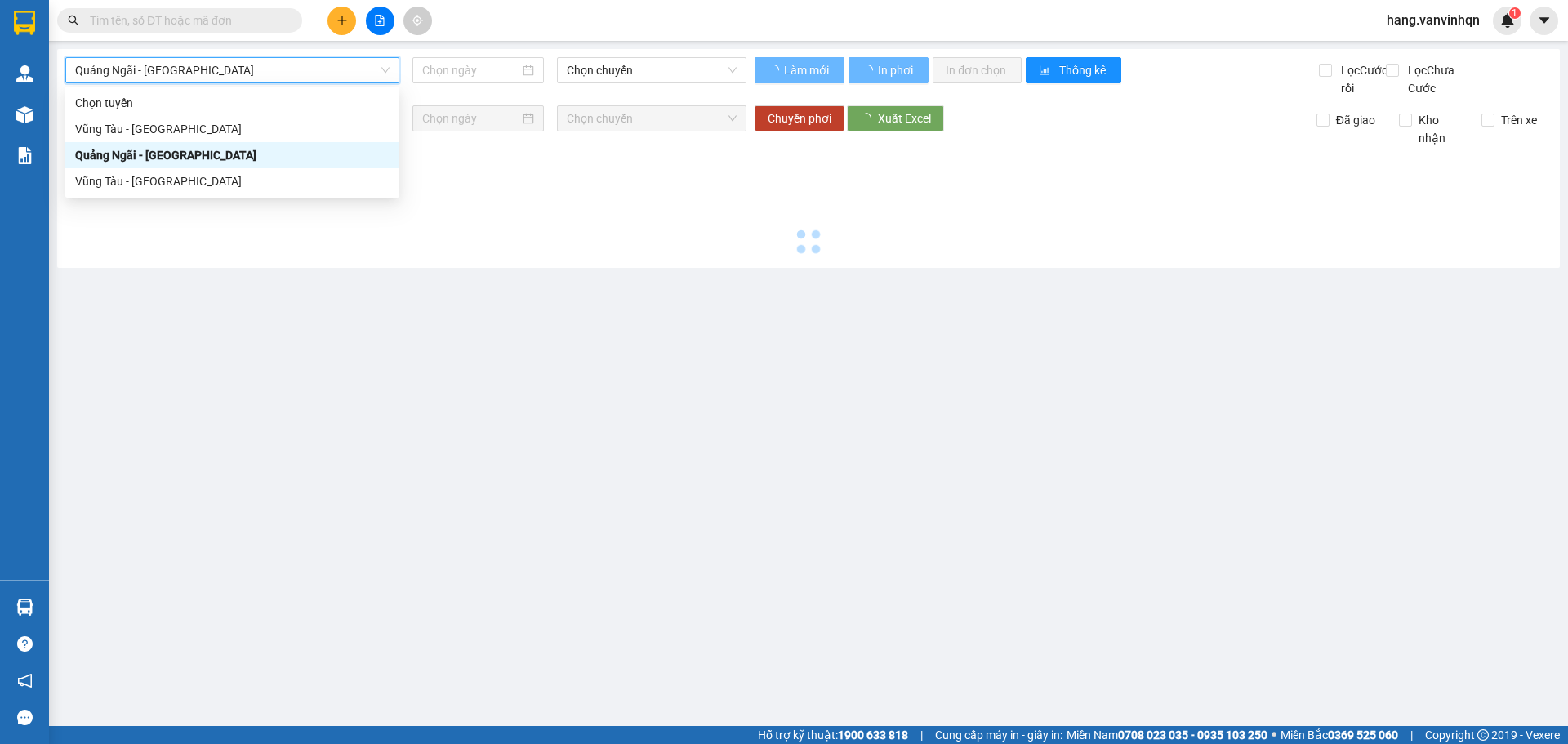
type input "[DATE]"
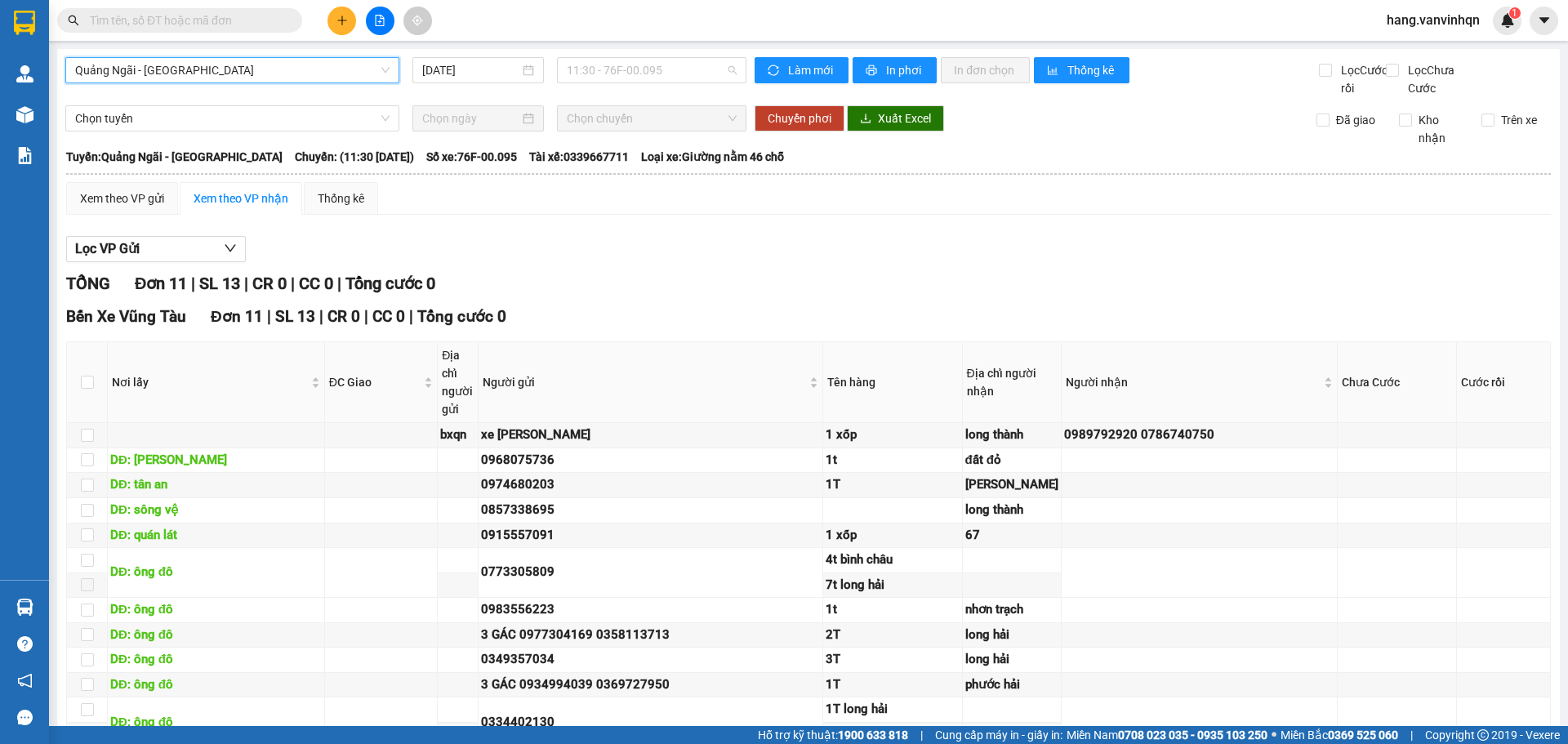
drag, startPoint x: 701, startPoint y: 77, endPoint x: 657, endPoint y: 151, distance: 86.1
click at [697, 80] on span "11:30 - 76F-00.095" at bounding box center [652, 70] width 170 height 24
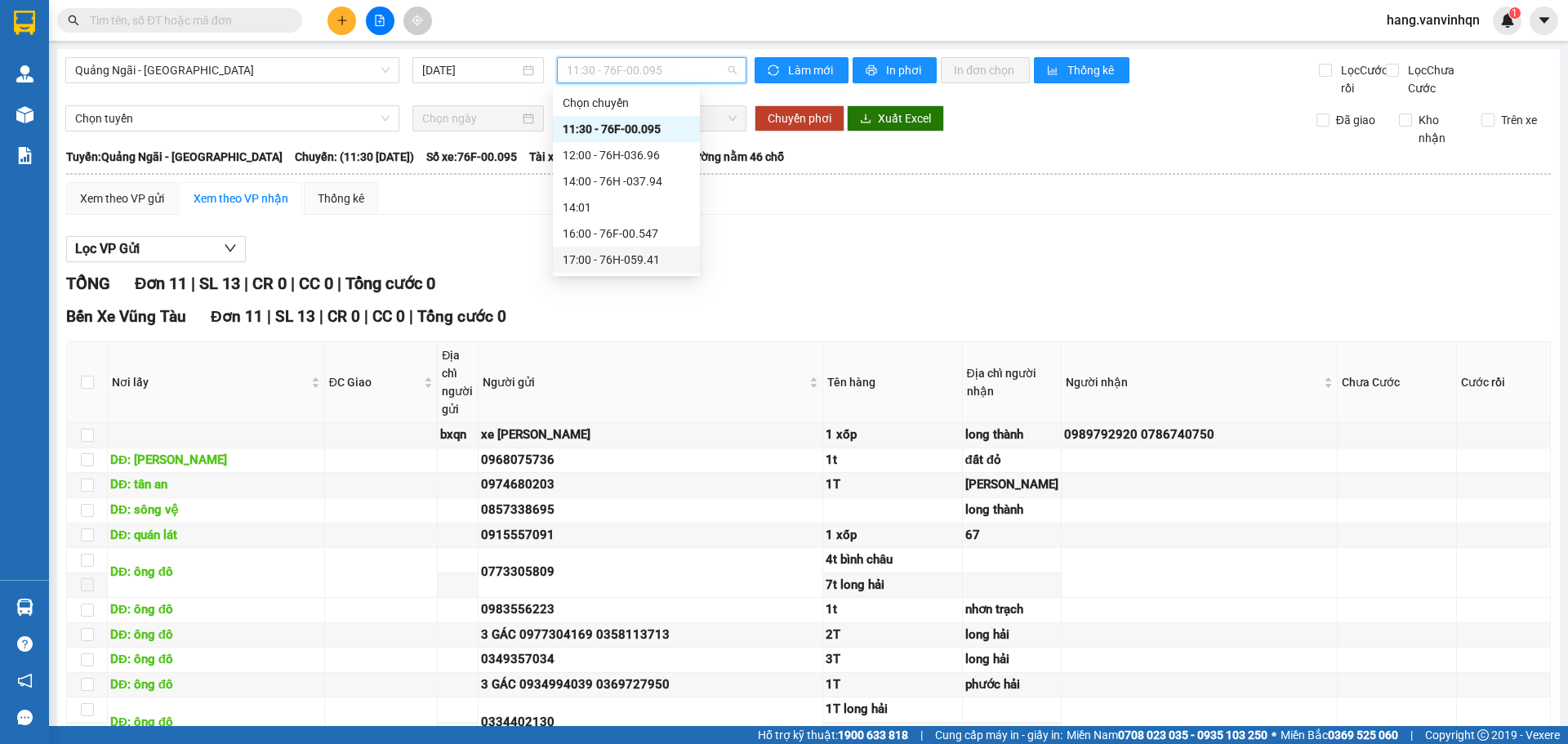
click at [643, 263] on div "17:00 - 76H-059.41" at bounding box center [626, 259] width 128 height 18
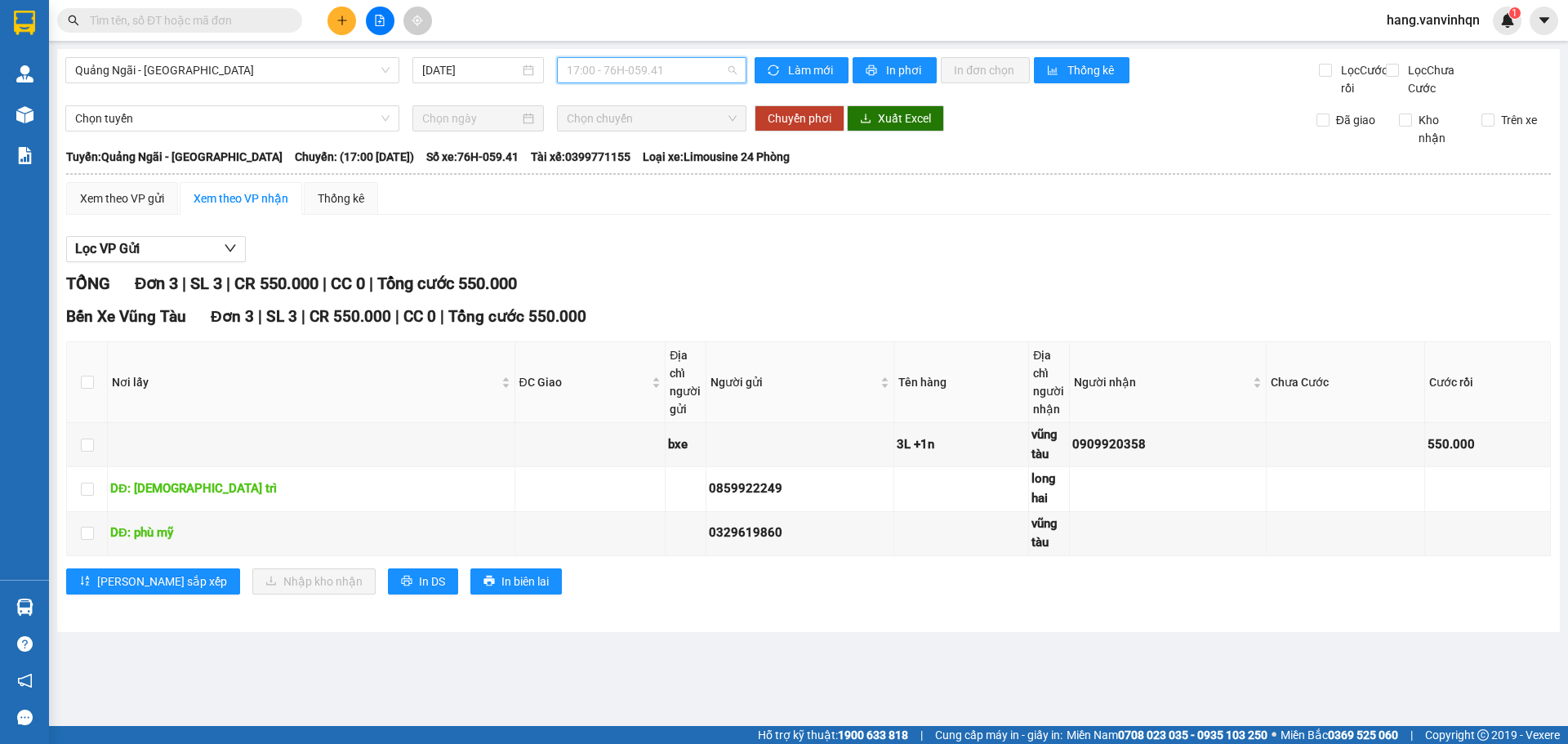
drag, startPoint x: 665, startPoint y: 71, endPoint x: 639, endPoint y: 251, distance: 181.9
click at [665, 72] on span "17:00 - 76H-059.41" at bounding box center [652, 70] width 170 height 24
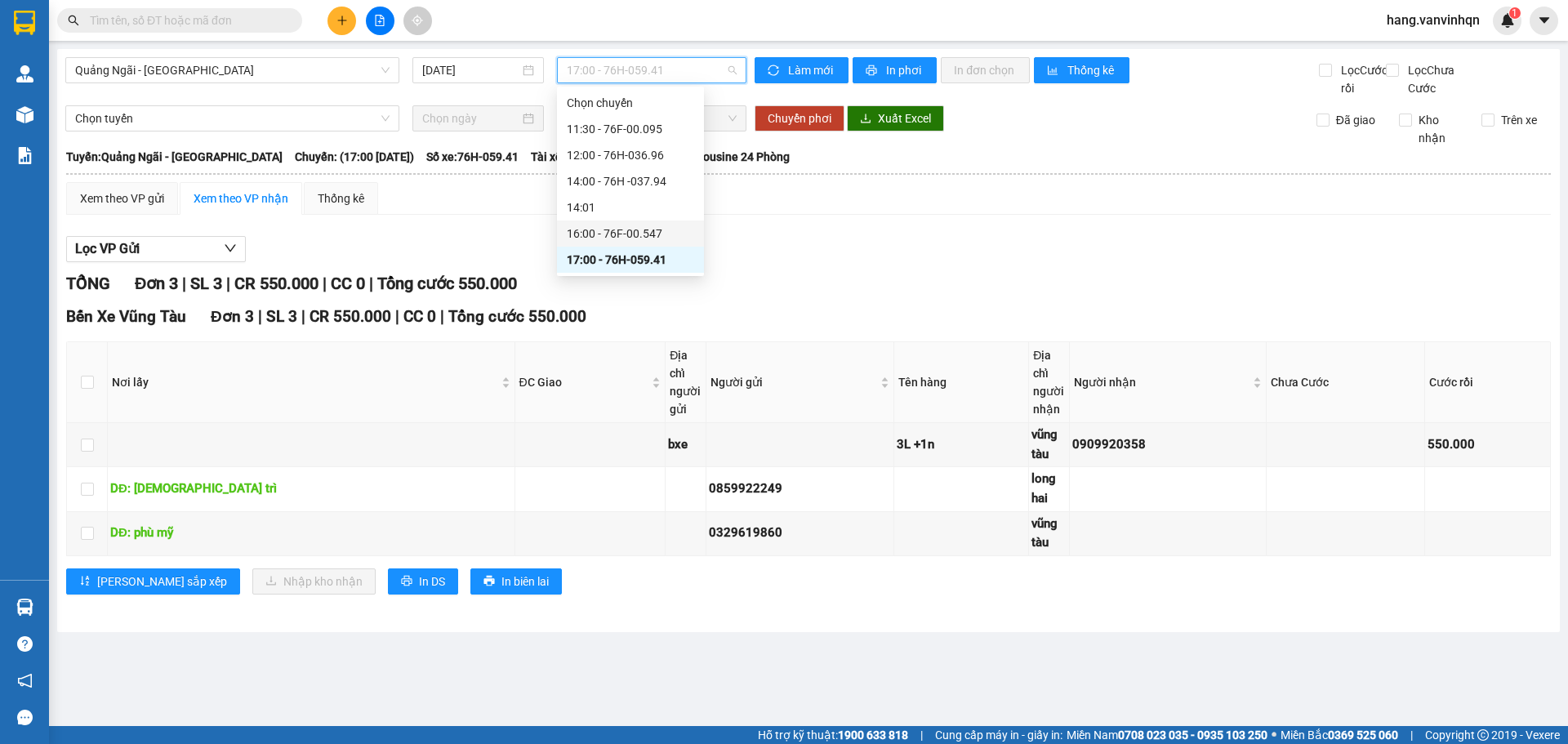
click at [638, 228] on div "16:00 - 76F-00.547" at bounding box center [631, 233] width 128 height 18
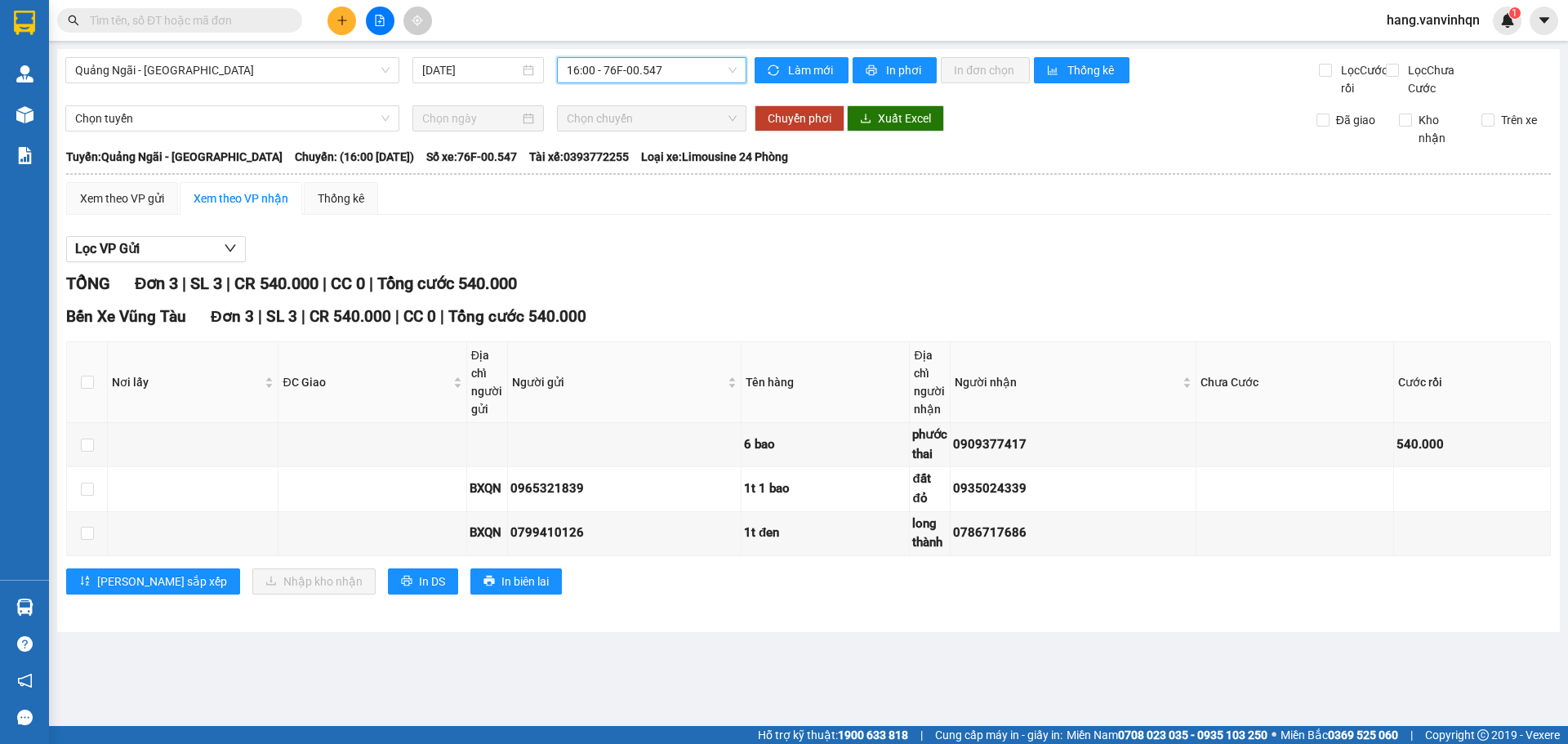
click at [702, 84] on div "Quảng Ngãi - Vũng Tàu 12/09/2025 16:00 16:00 - 76F-00.547" at bounding box center [406, 77] width 681 height 40
click at [655, 73] on span "16:00 - 76F-00.547" at bounding box center [652, 70] width 170 height 24
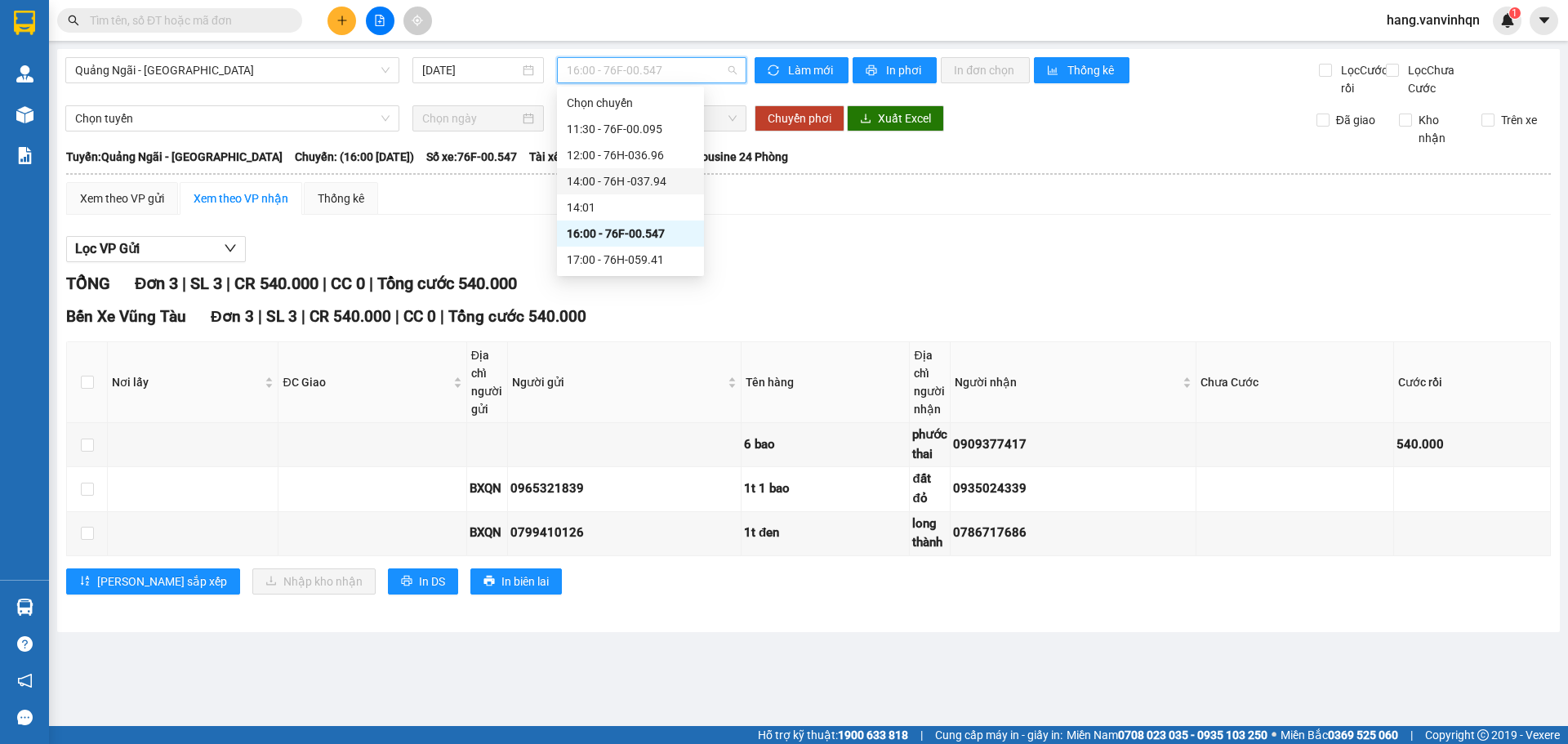
click at [646, 184] on div "14:00 - 76H -037.94" at bounding box center [631, 180] width 128 height 18
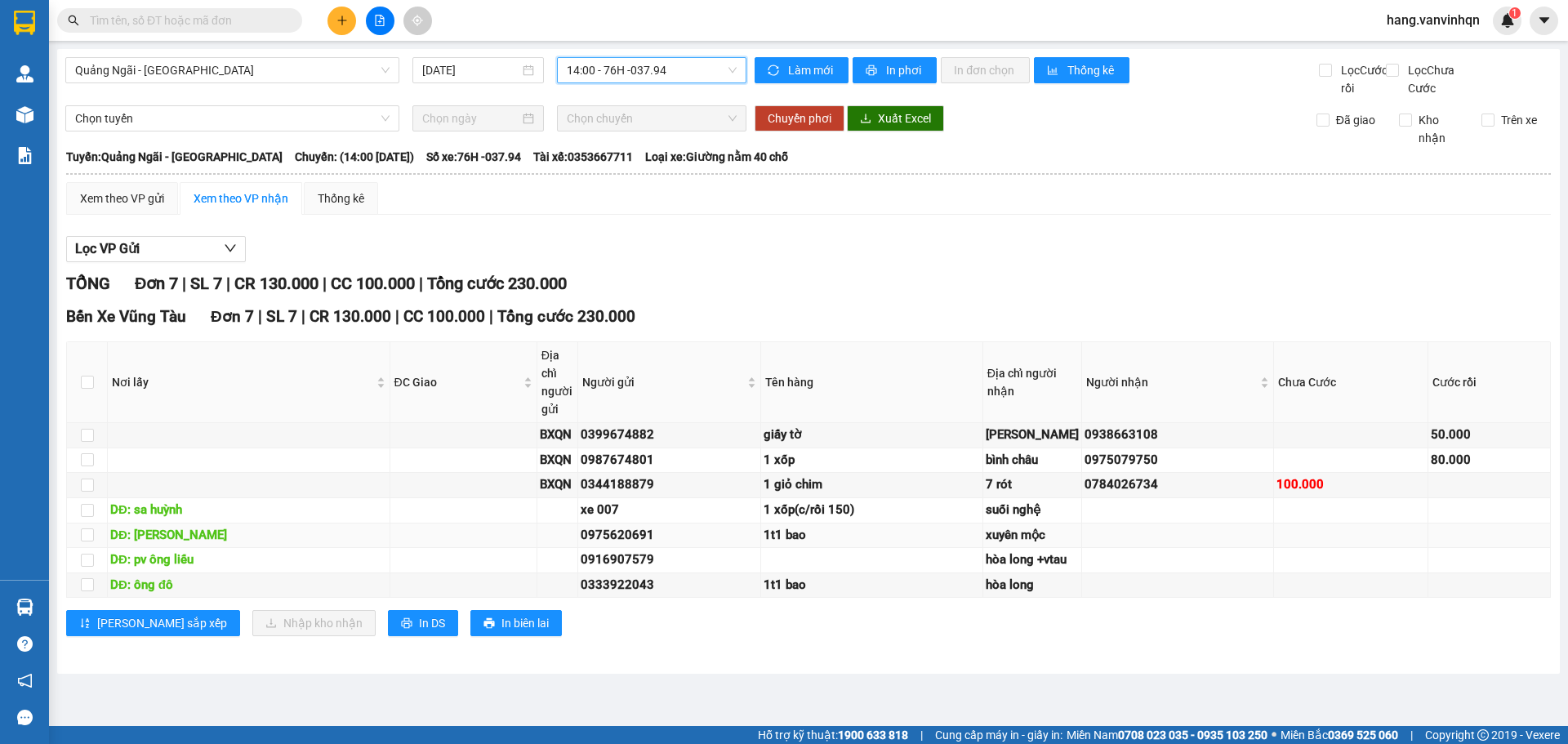
scroll to position [128, 0]
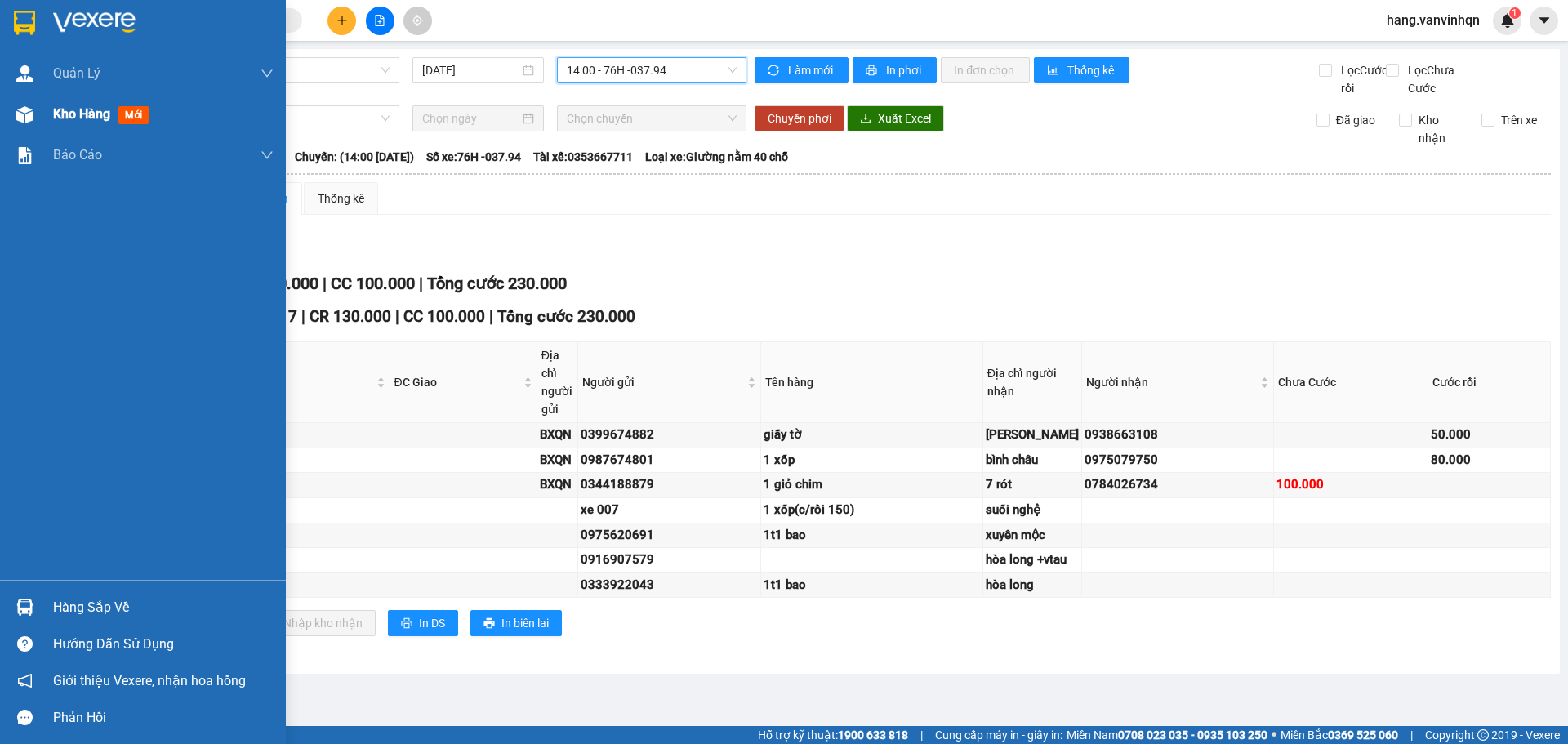
click at [70, 111] on span "Kho hàng" at bounding box center [81, 114] width 57 height 16
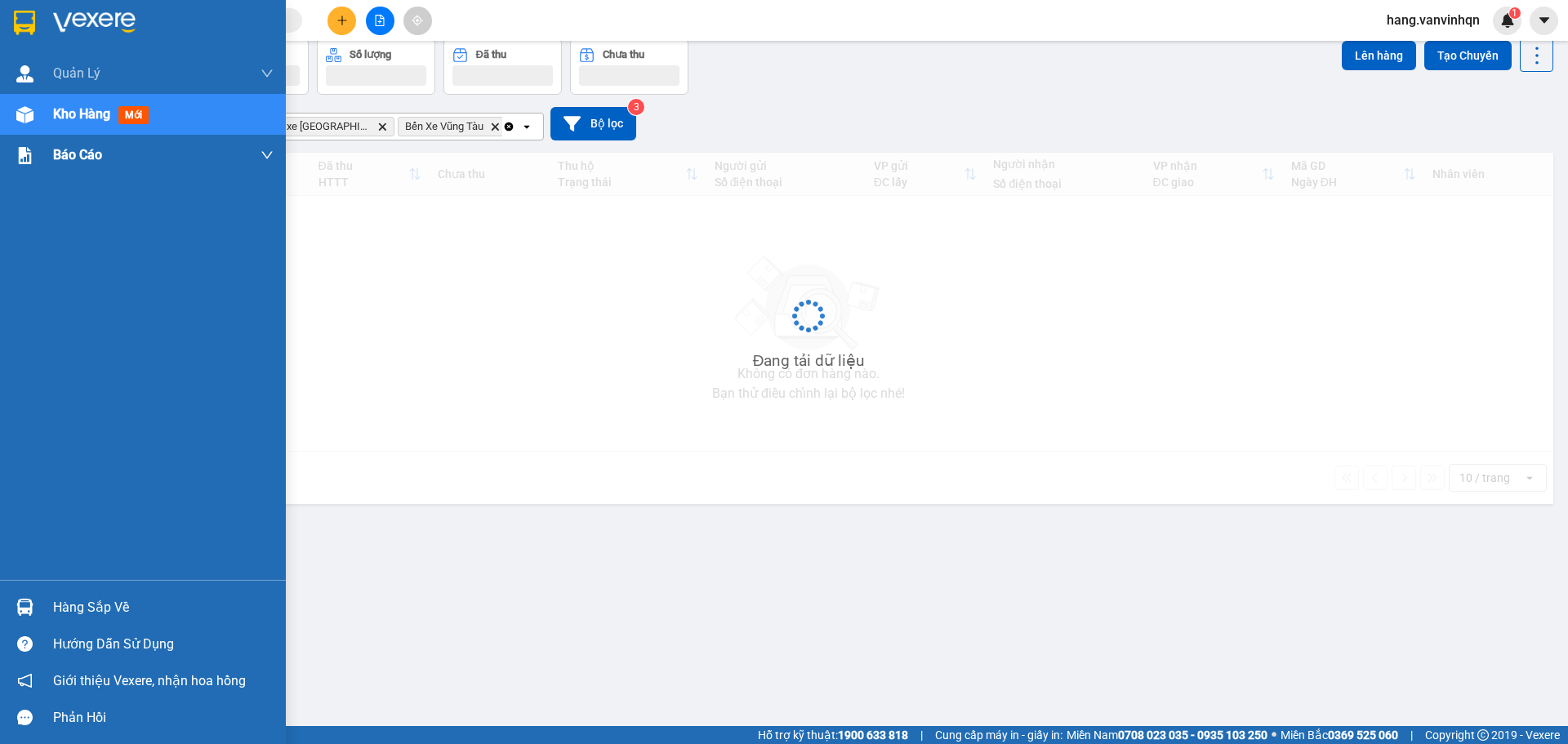
scroll to position [75, 0]
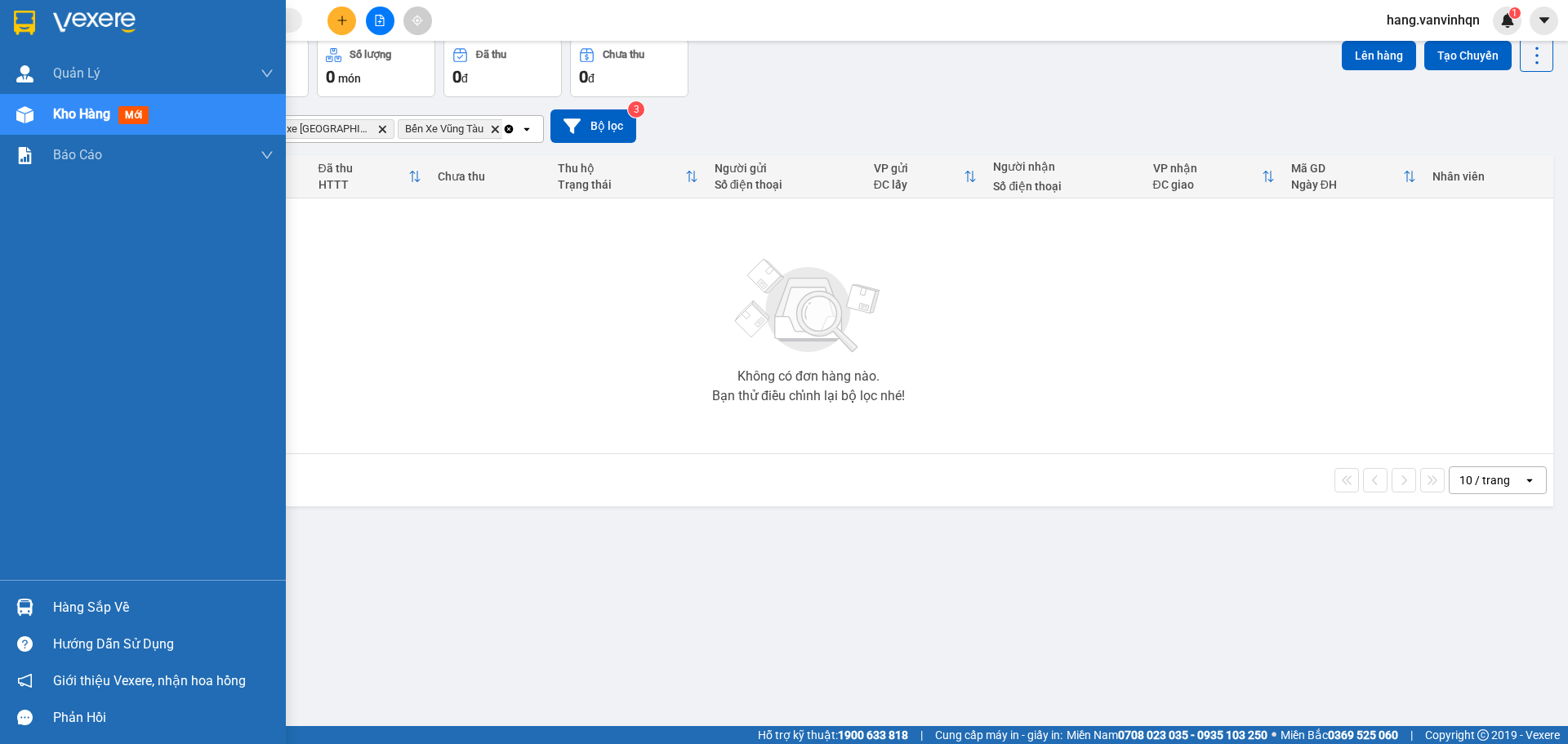
click at [40, 108] on div "Kho hàng mới" at bounding box center [142, 115] width 286 height 41
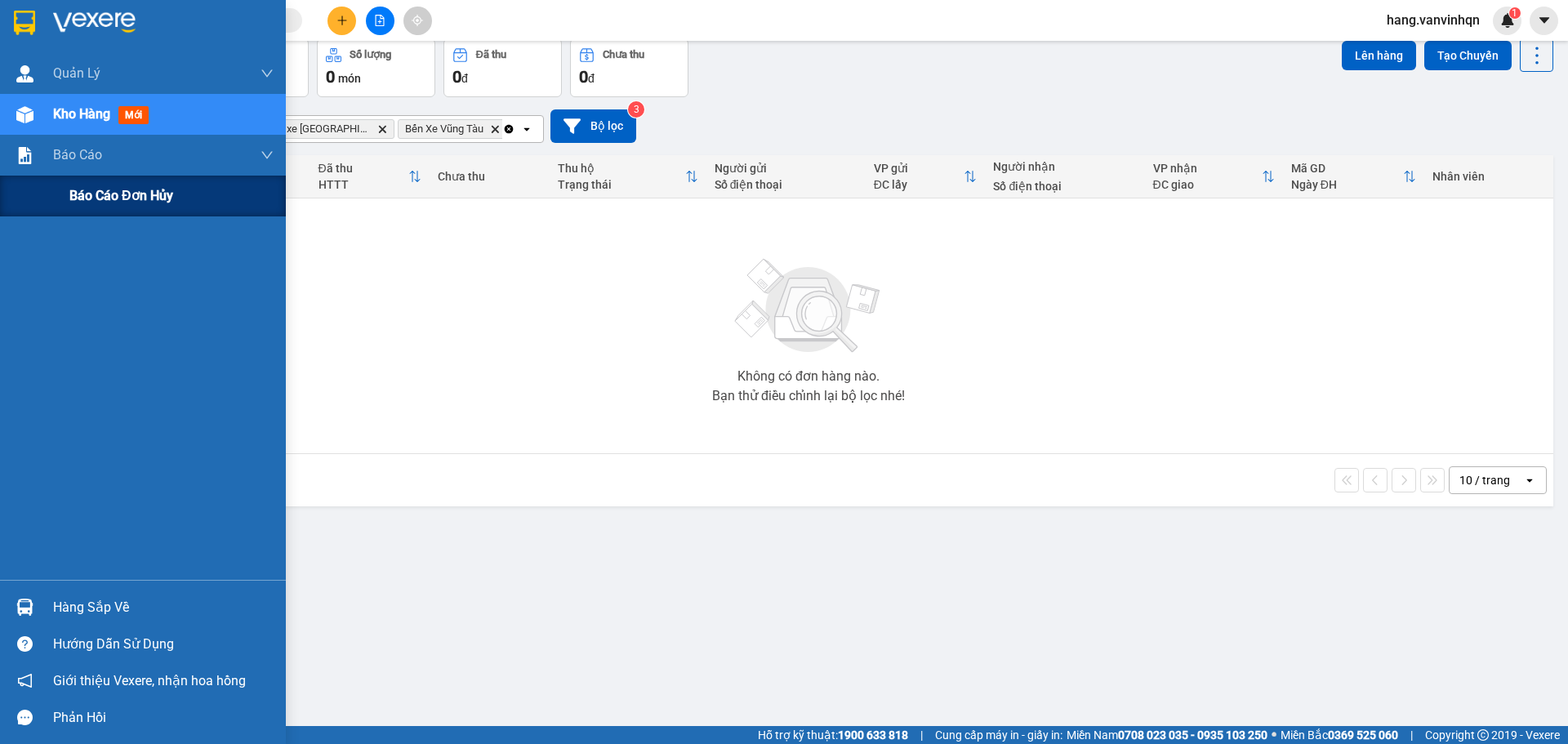
click at [98, 192] on span "Báo cáo đơn Hủy" at bounding box center [121, 195] width 104 height 20
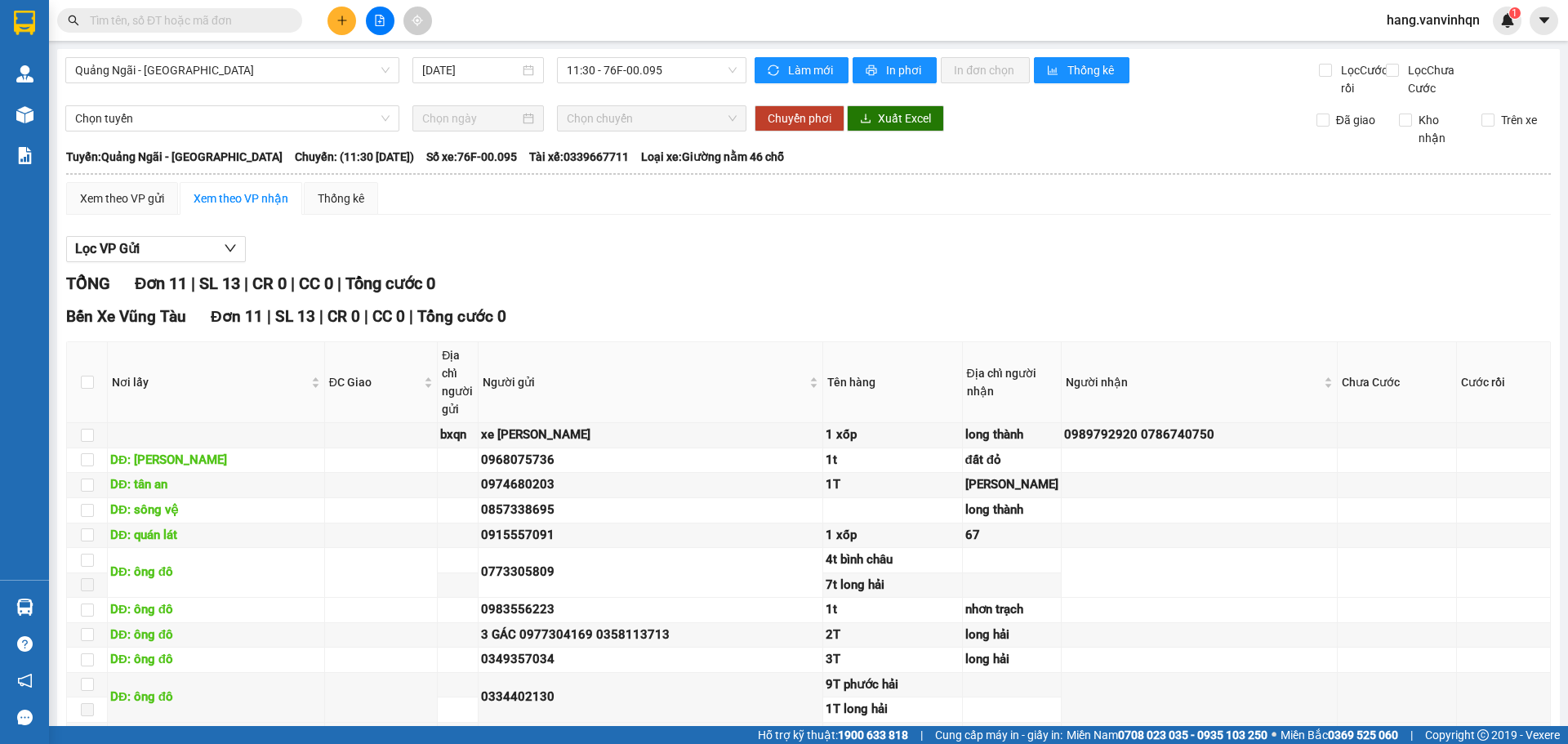
scroll to position [277, 0]
